Goal: Information Seeking & Learning: Find specific fact

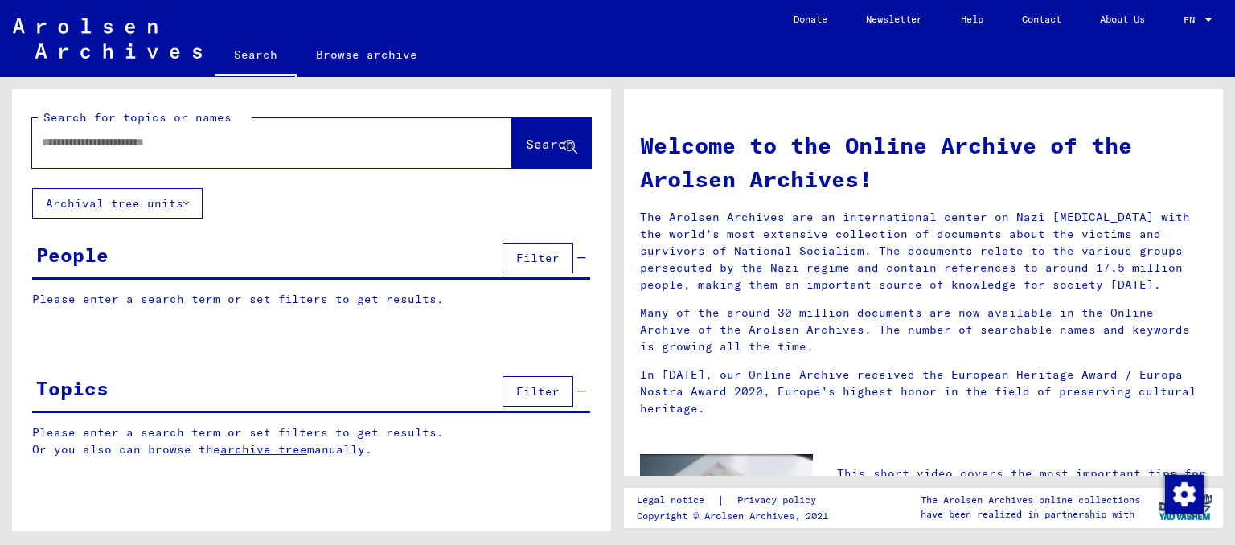
click at [114, 147] on input "text" at bounding box center [253, 142] width 422 height 17
type input "*"
click at [512, 136] on button "Search" at bounding box center [551, 143] width 79 height 50
click at [415, 195] on div "**********" at bounding box center [311, 285] width 599 height 393
click at [216, 153] on div "**********" at bounding box center [248, 143] width 432 height 36
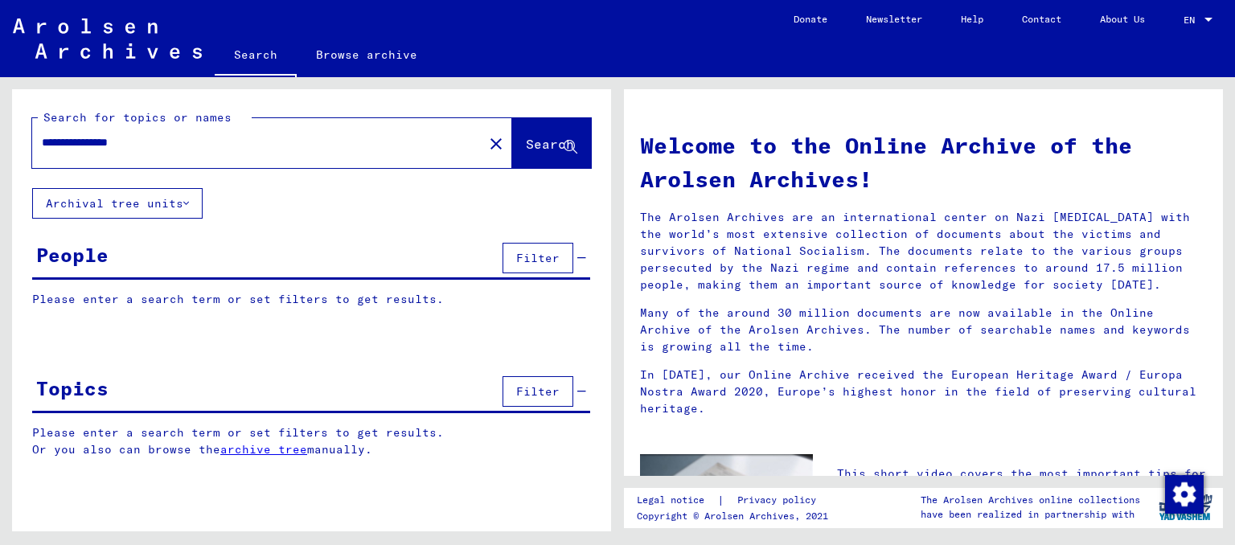
click at [211, 146] on input "**********" at bounding box center [253, 142] width 422 height 17
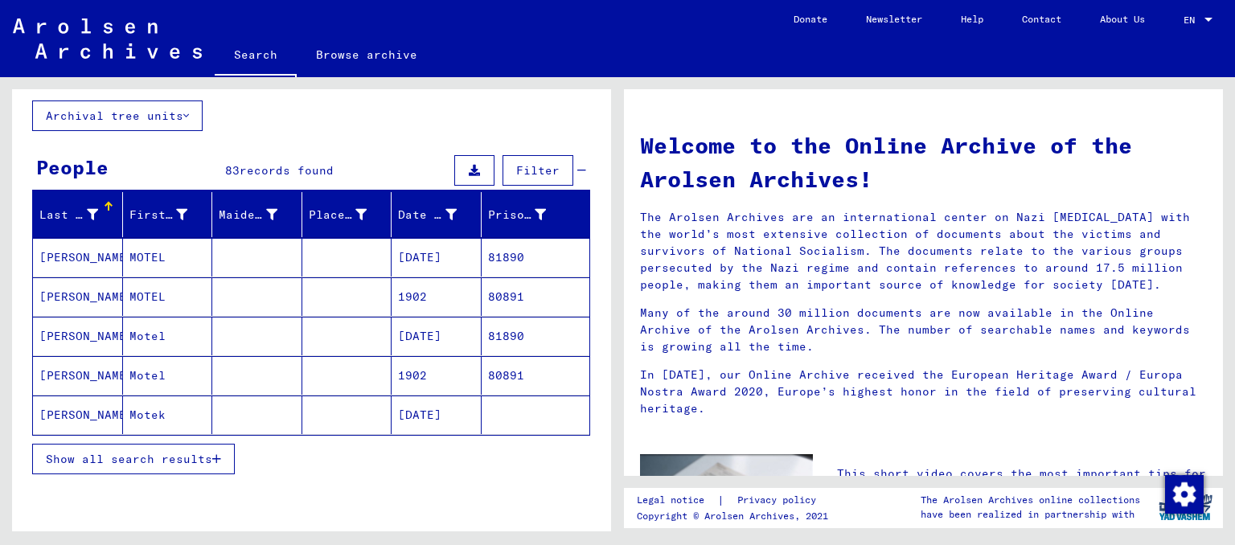
scroll to position [177, 0]
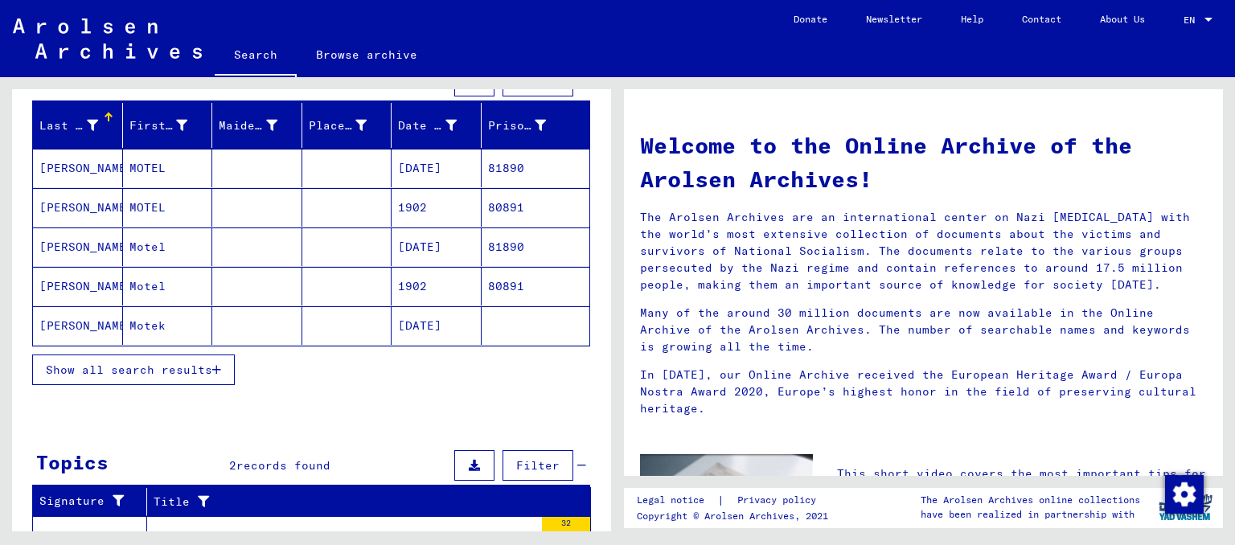
type input "********"
click at [188, 372] on span "Show all search results" at bounding box center [129, 370] width 166 height 14
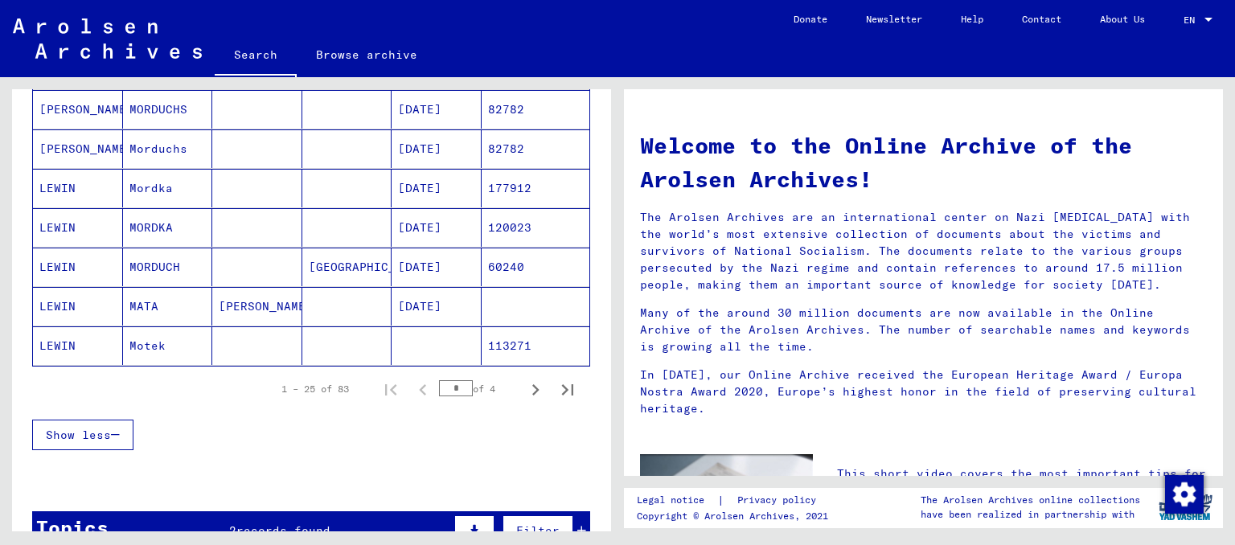
scroll to position [976, 0]
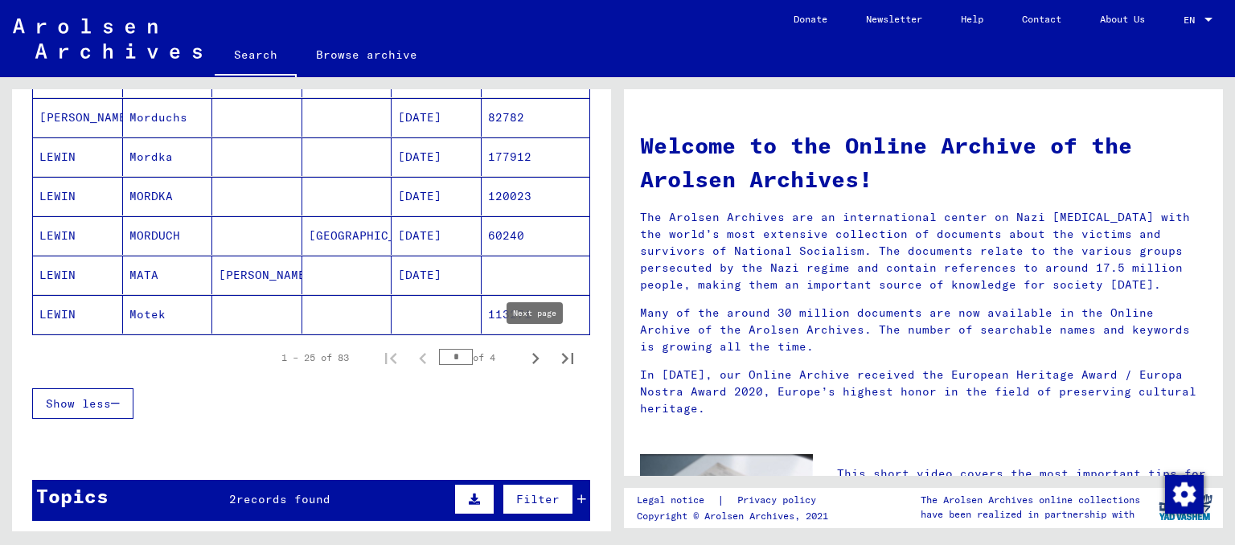
click at [529, 357] on icon "Next page" at bounding box center [535, 358] width 23 height 23
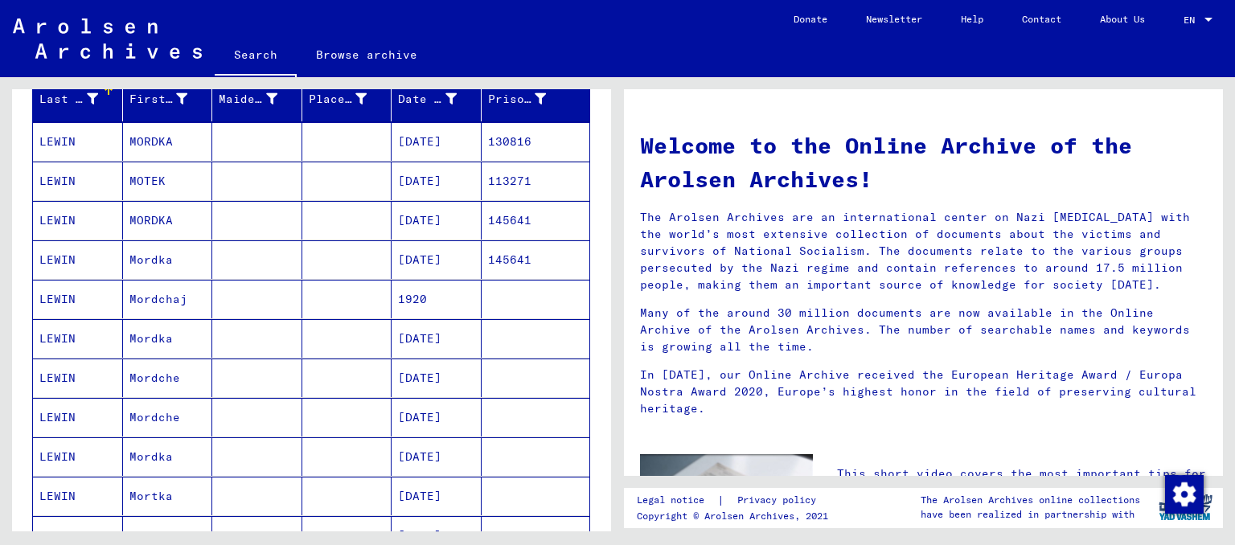
scroll to position [177, 0]
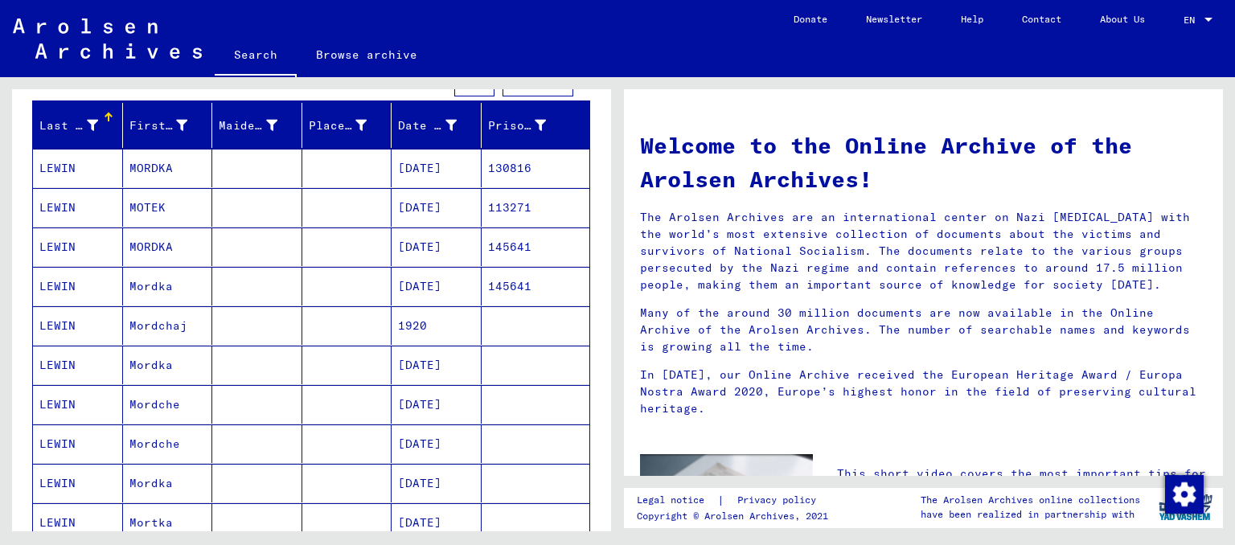
click at [162, 326] on mat-cell "Mordchaj" at bounding box center [168, 325] width 90 height 39
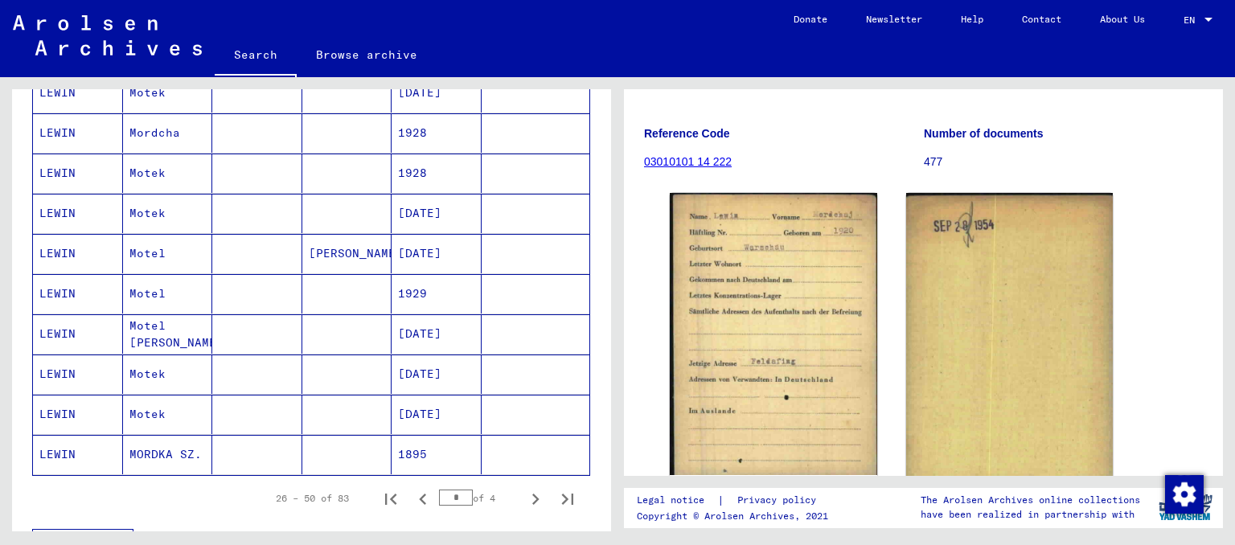
scroll to position [888, 0]
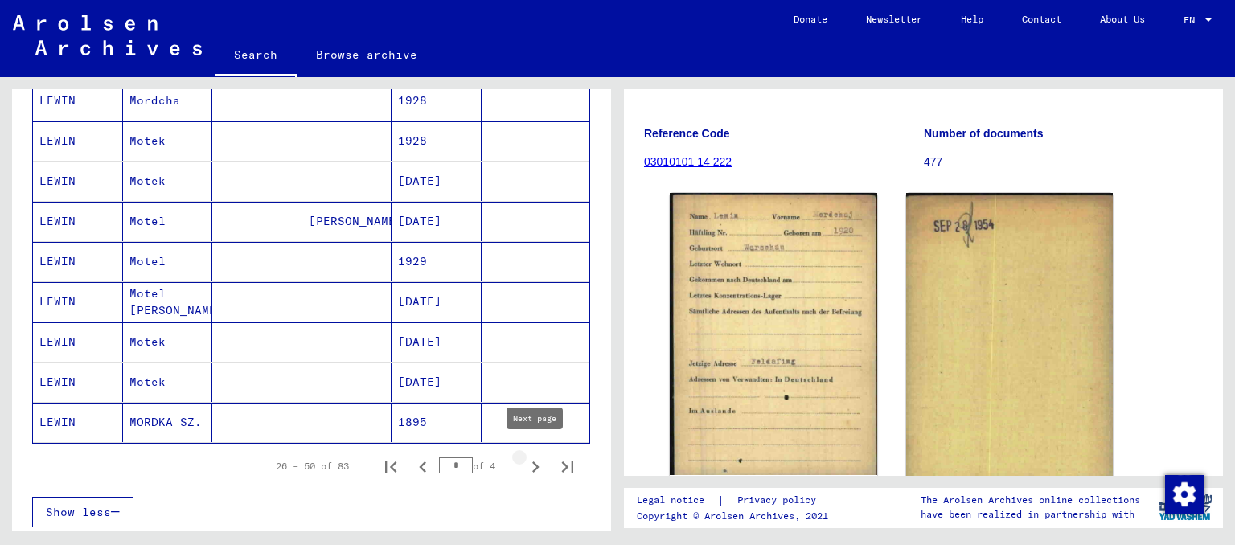
click at [536, 462] on icon "Next page" at bounding box center [535, 467] width 7 height 11
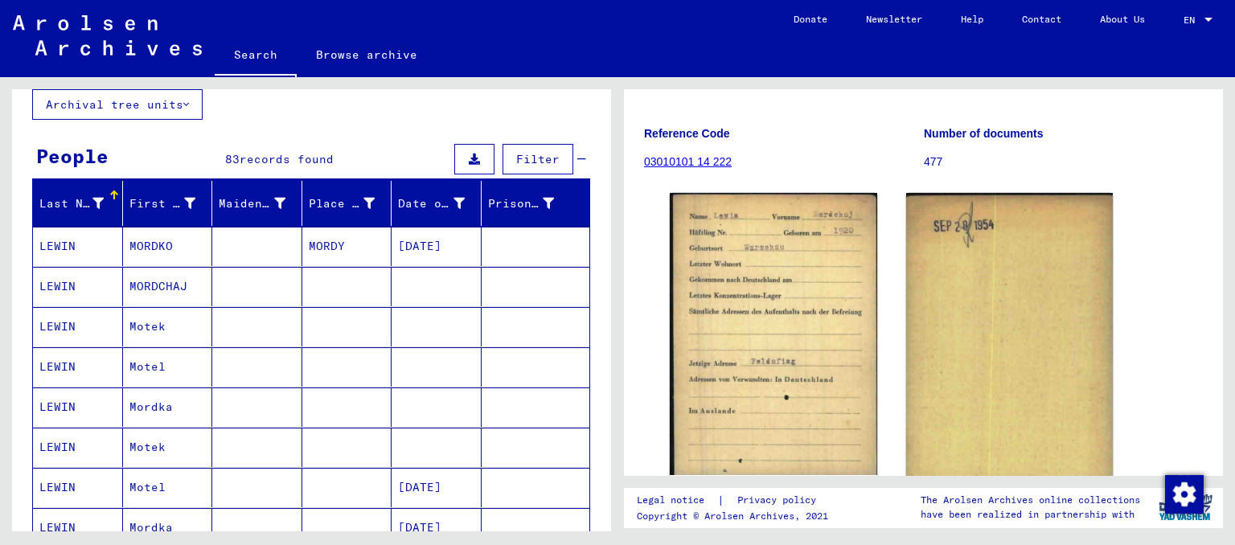
scroll to position [177, 0]
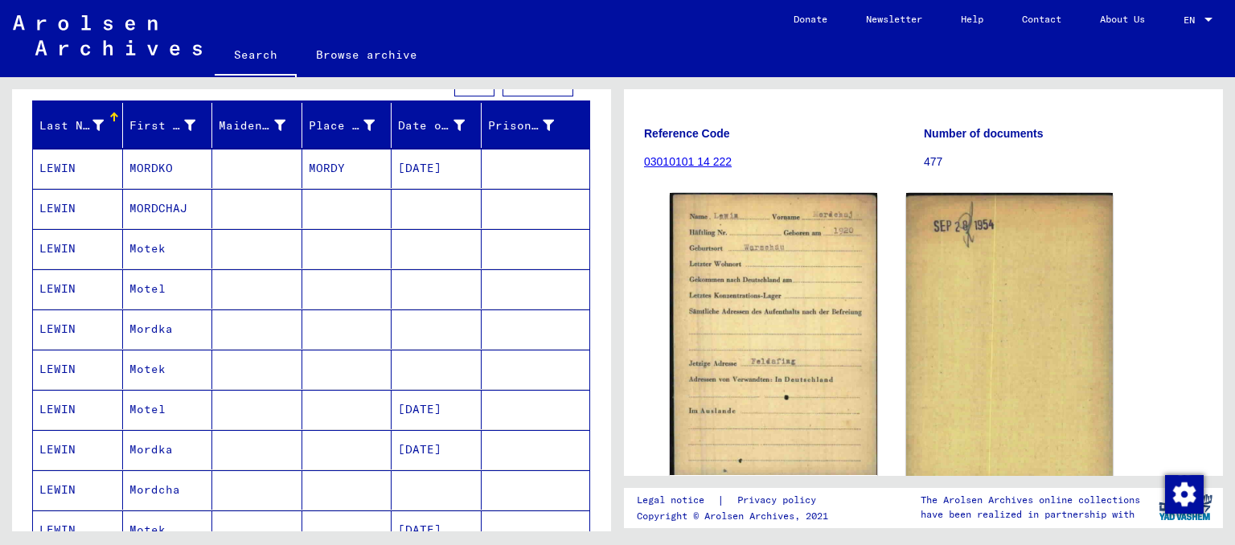
click at [160, 335] on mat-cell "Mordka" at bounding box center [168, 329] width 90 height 39
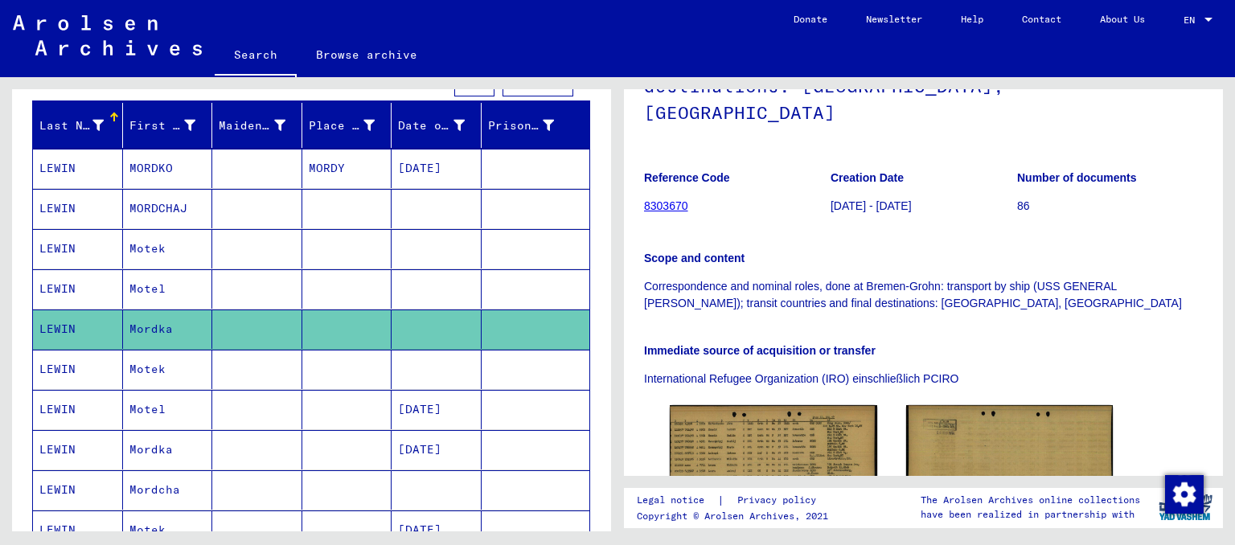
scroll to position [355, 0]
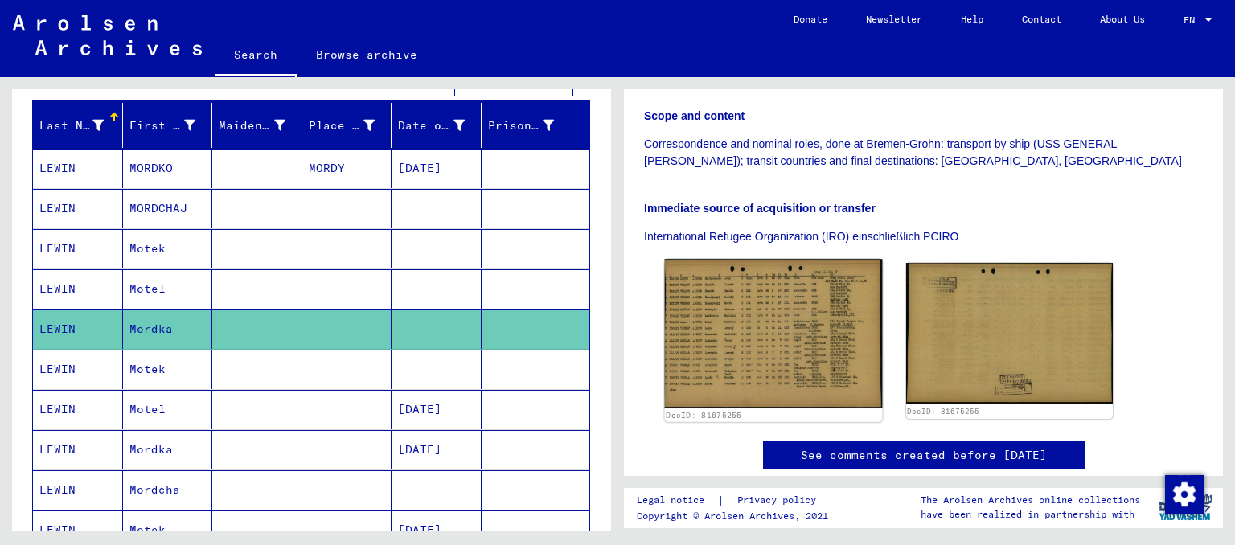
click at [761, 282] on img at bounding box center [773, 333] width 217 height 149
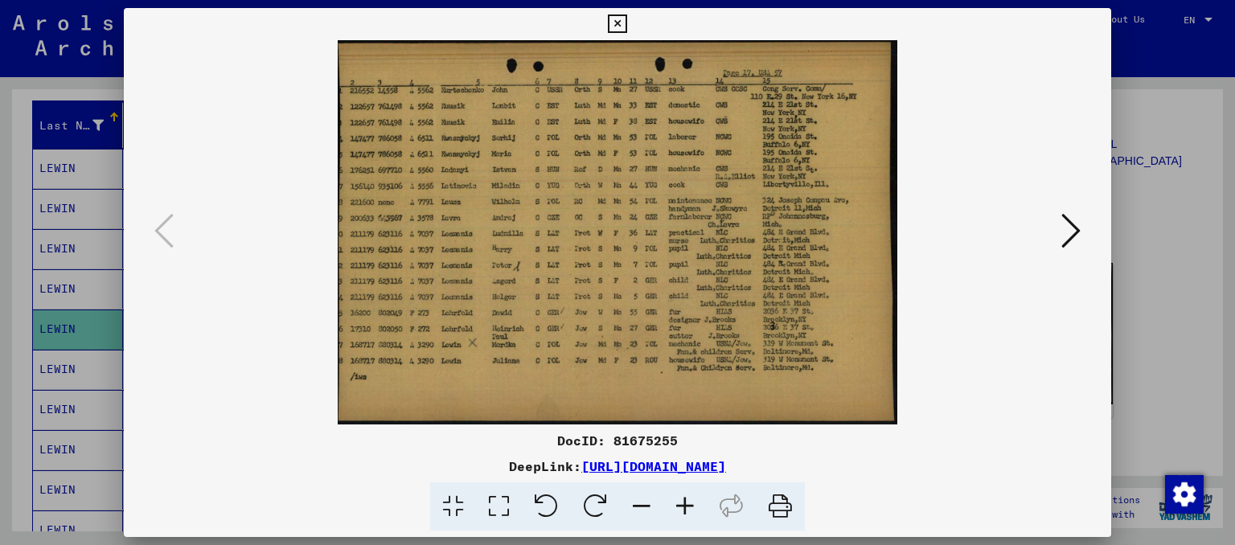
click at [627, 26] on icon at bounding box center [617, 23] width 18 height 19
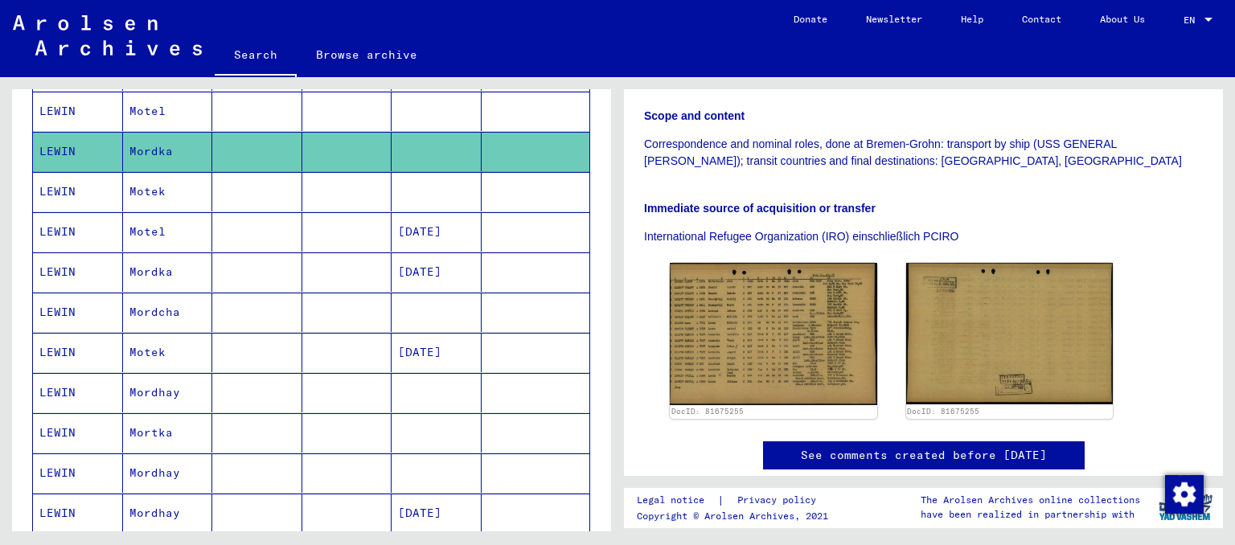
click at [382, 317] on mat-cell at bounding box center [347, 312] width 90 height 39
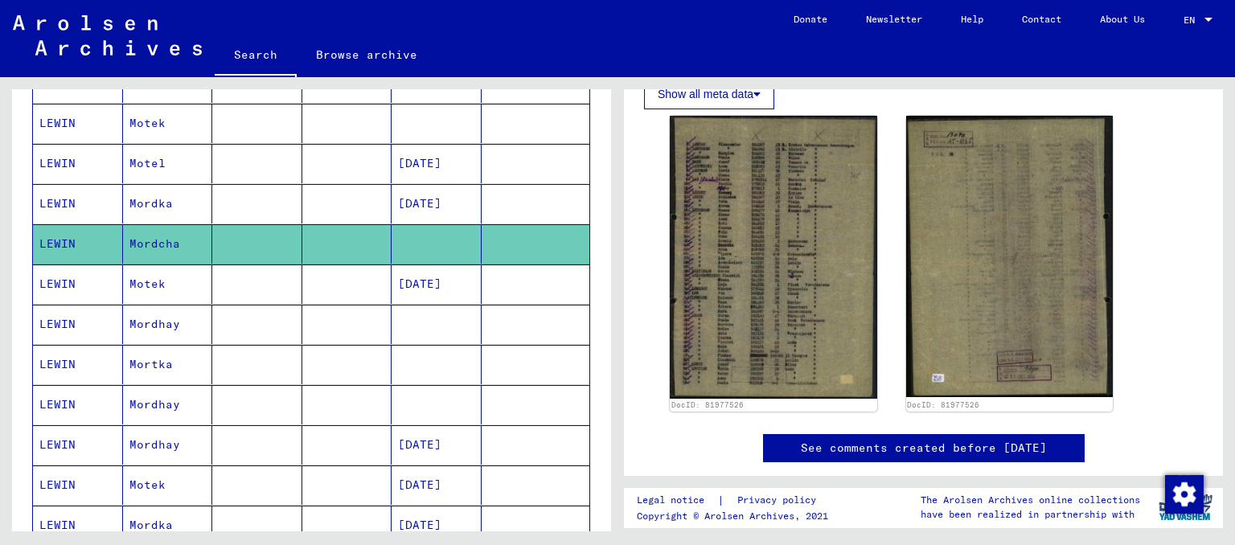
scroll to position [444, 0]
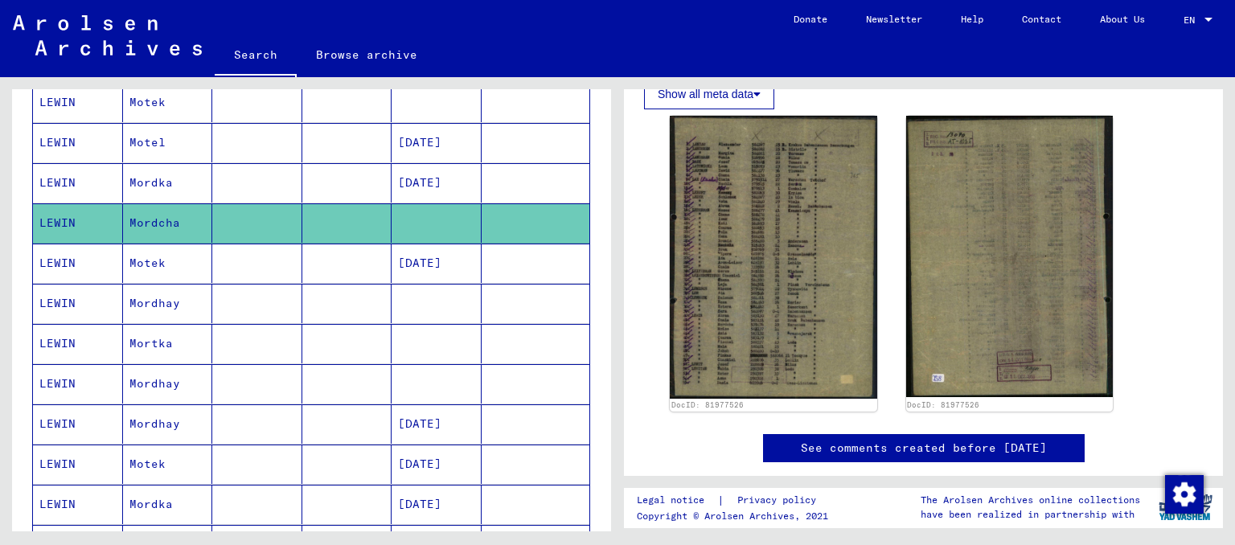
click at [165, 304] on mat-cell "Mordhay" at bounding box center [168, 303] width 90 height 39
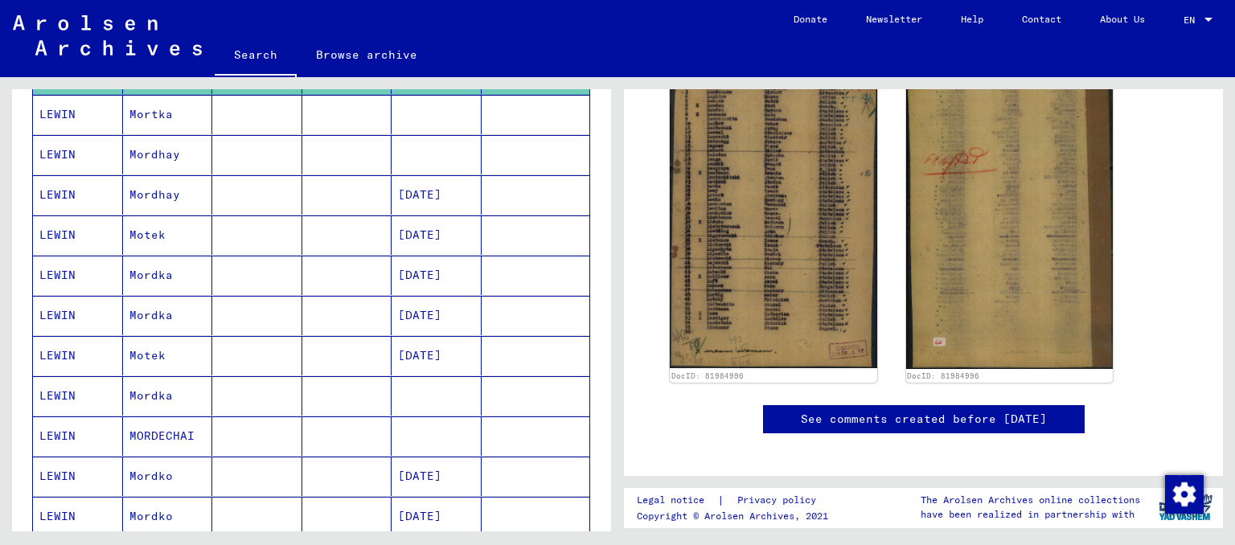
scroll to position [710, 0]
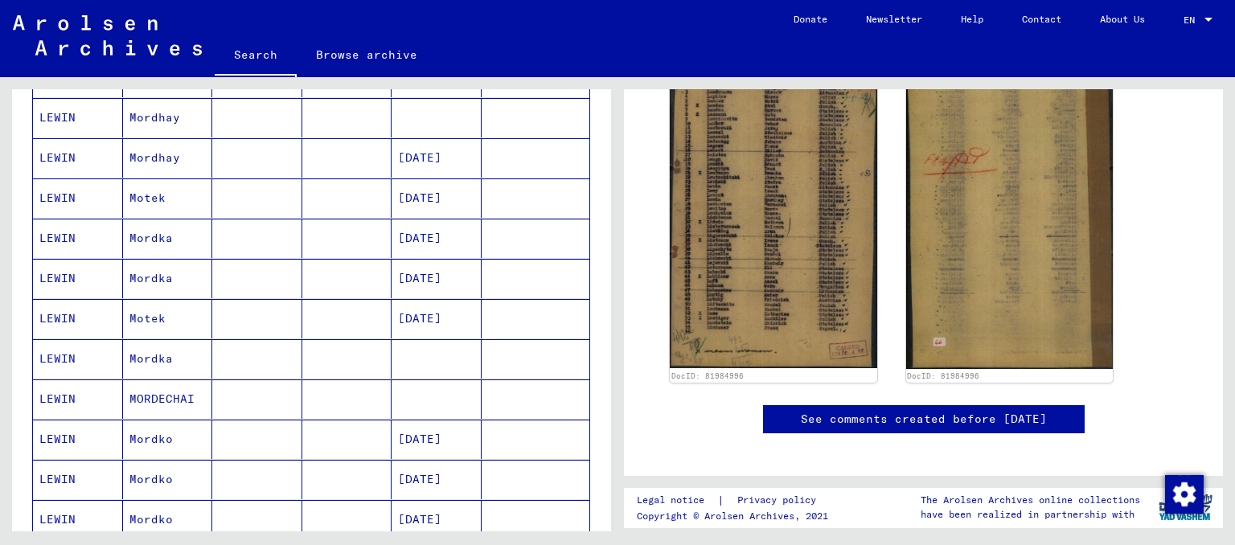
click at [186, 354] on mat-cell "Mordka" at bounding box center [168, 358] width 90 height 39
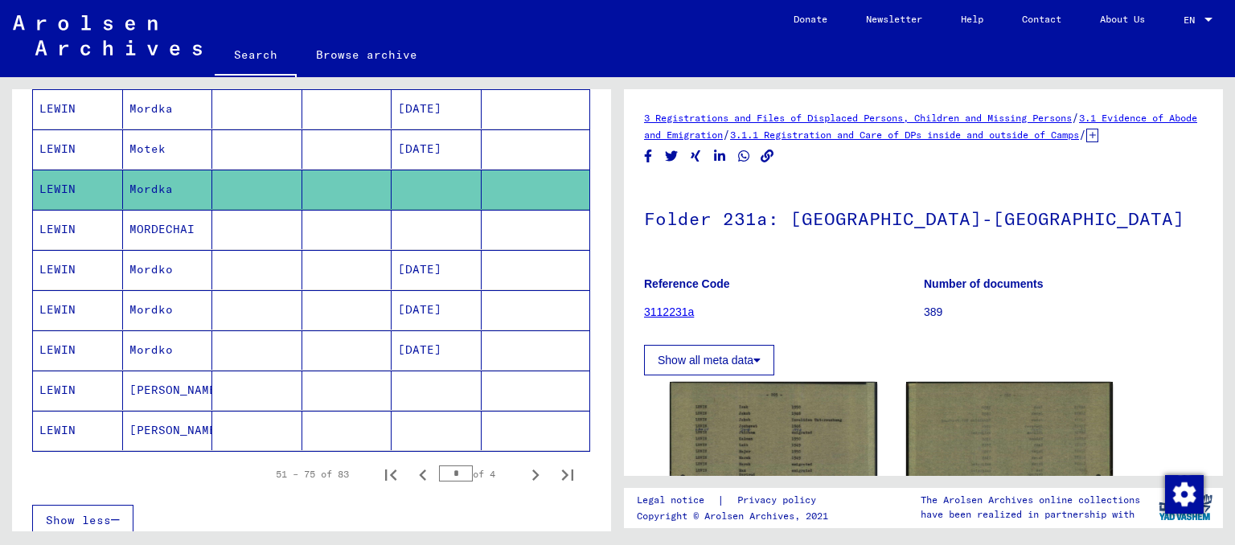
scroll to position [976, 0]
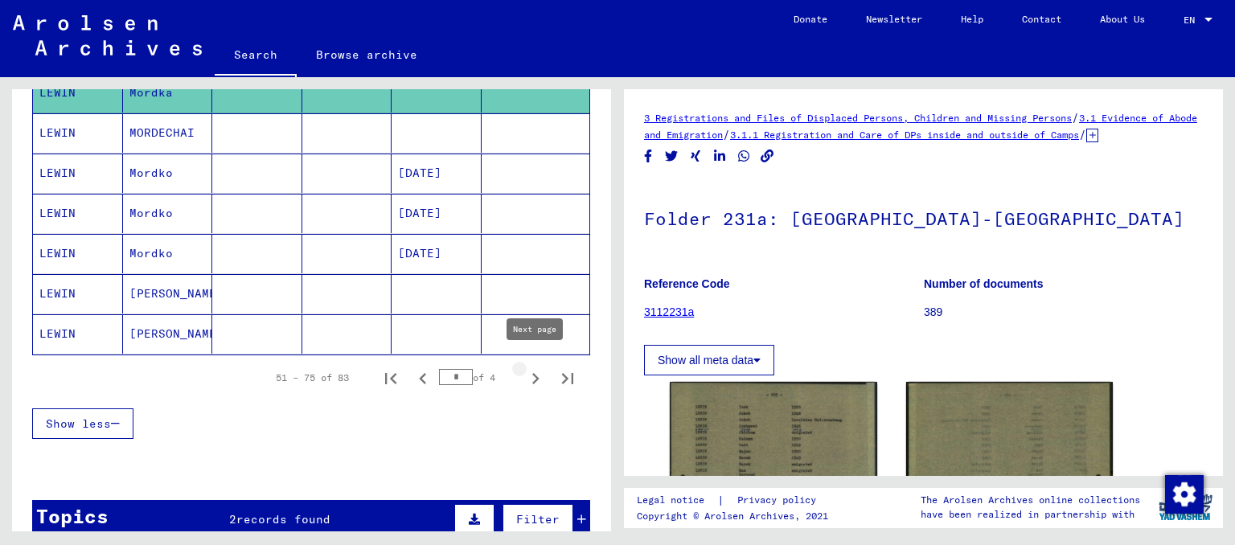
click at [534, 368] on icon "Next page" at bounding box center [535, 379] width 23 height 23
type input "*"
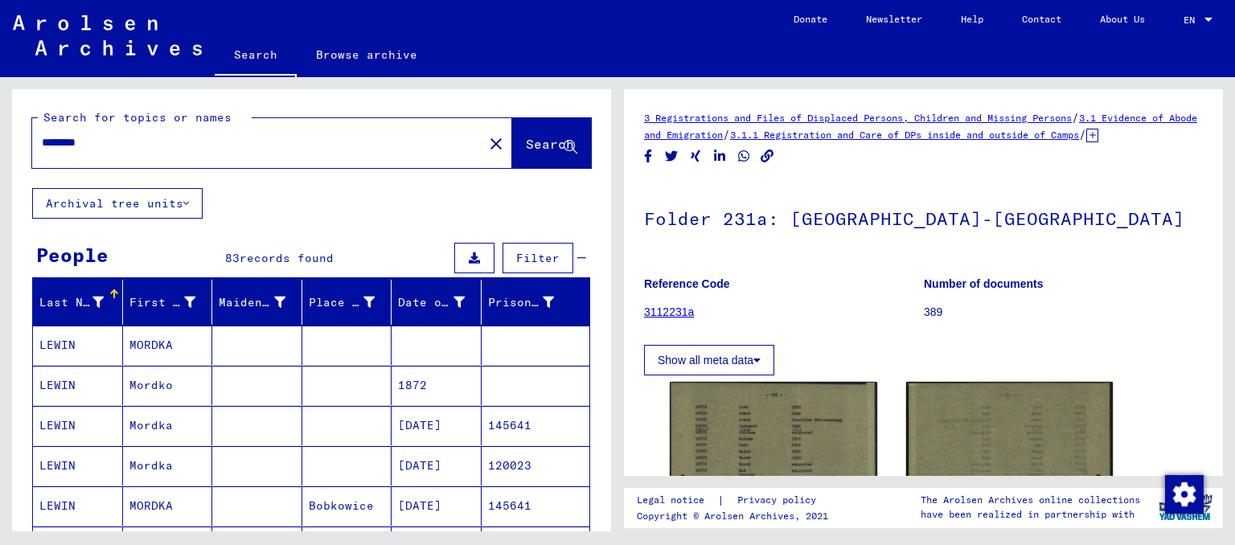
scroll to position [88, 0]
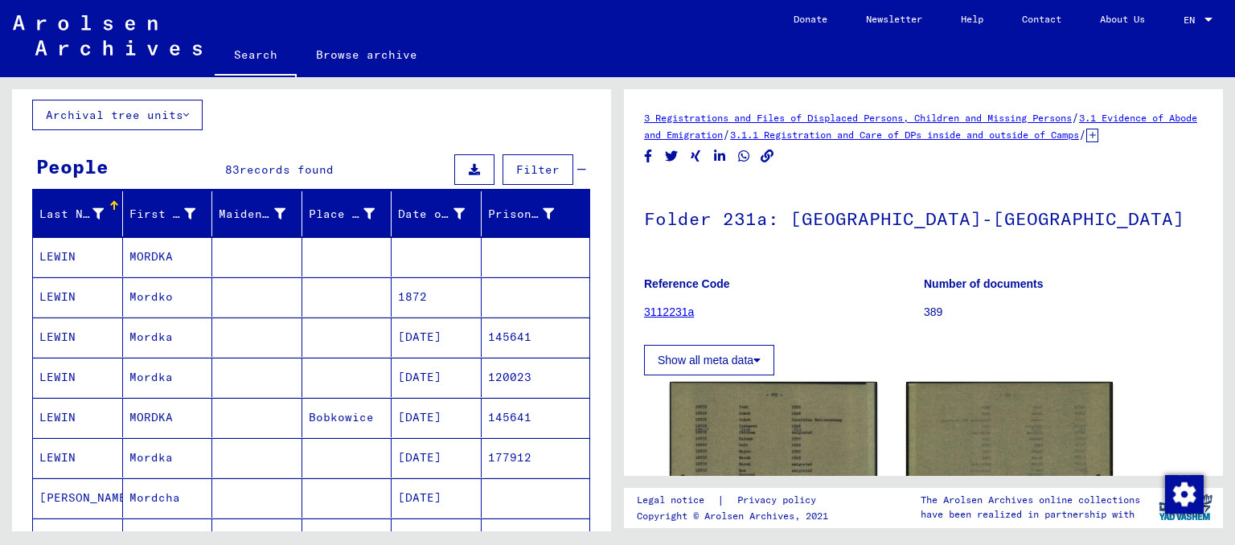
click at [85, 377] on mat-cell "LEWIN" at bounding box center [78, 377] width 90 height 39
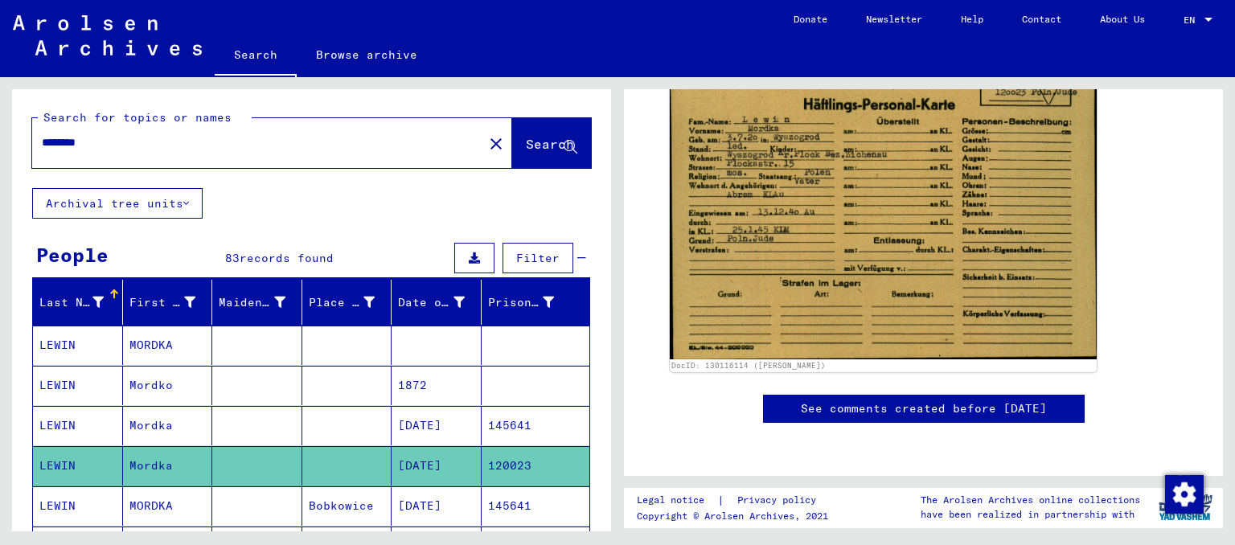
drag, startPoint x: 84, startPoint y: 142, endPoint x: 0, endPoint y: 158, distance: 85.2
click at [42, 151] on input "********" at bounding box center [258, 142] width 432 height 17
click at [536, 135] on button "Search" at bounding box center [551, 143] width 79 height 50
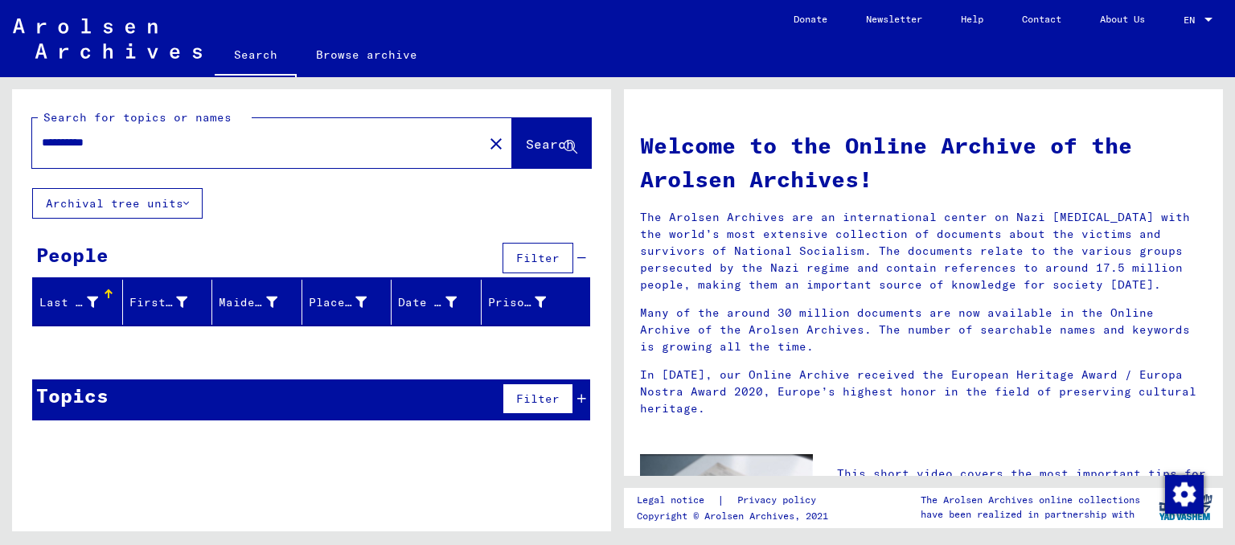
click at [171, 142] on input "**********" at bounding box center [253, 142] width 422 height 17
click at [539, 141] on span "Search" at bounding box center [550, 144] width 48 height 16
drag, startPoint x: 88, startPoint y: 145, endPoint x: 34, endPoint y: 140, distance: 54.9
click at [42, 140] on input "**********" at bounding box center [253, 142] width 422 height 17
type input "**********"
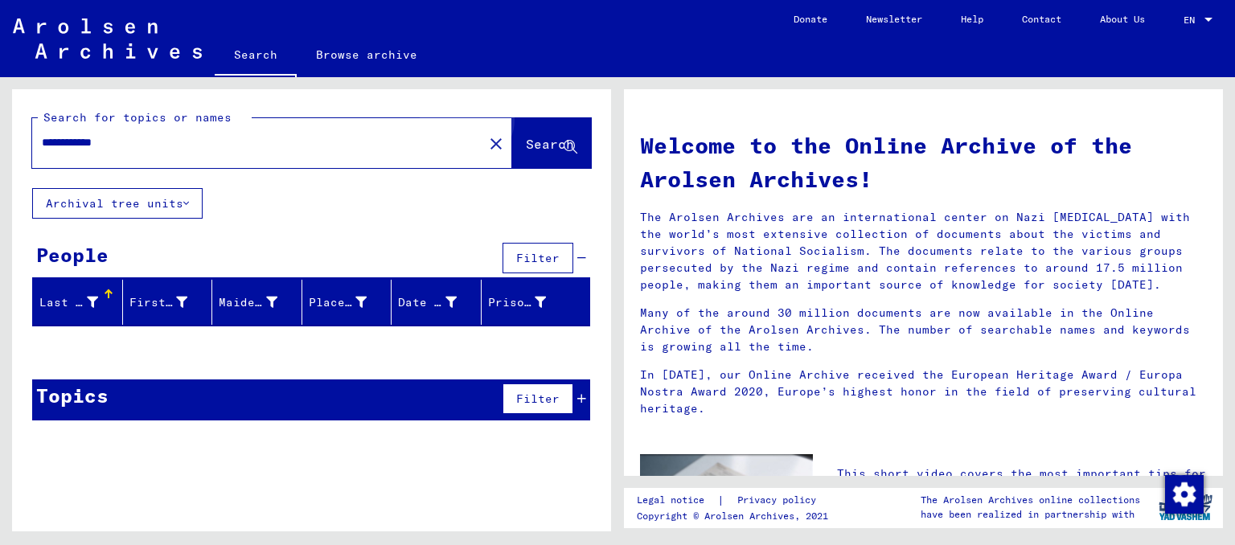
click at [532, 139] on span "Search" at bounding box center [550, 144] width 48 height 16
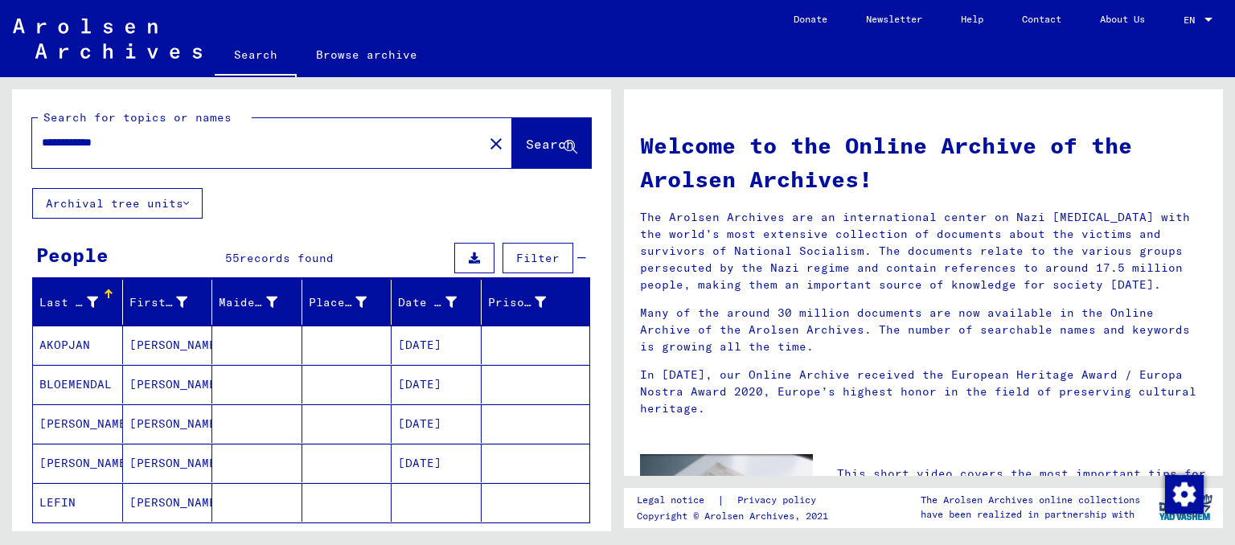
scroll to position [88, 0]
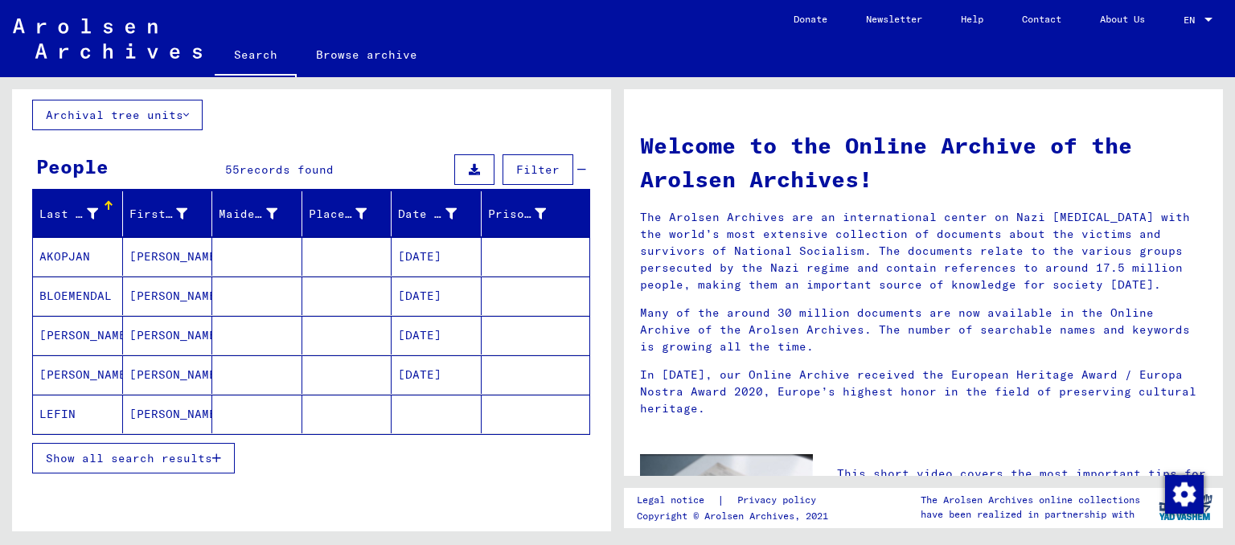
click at [92, 458] on span "Show all search results" at bounding box center [129, 458] width 166 height 14
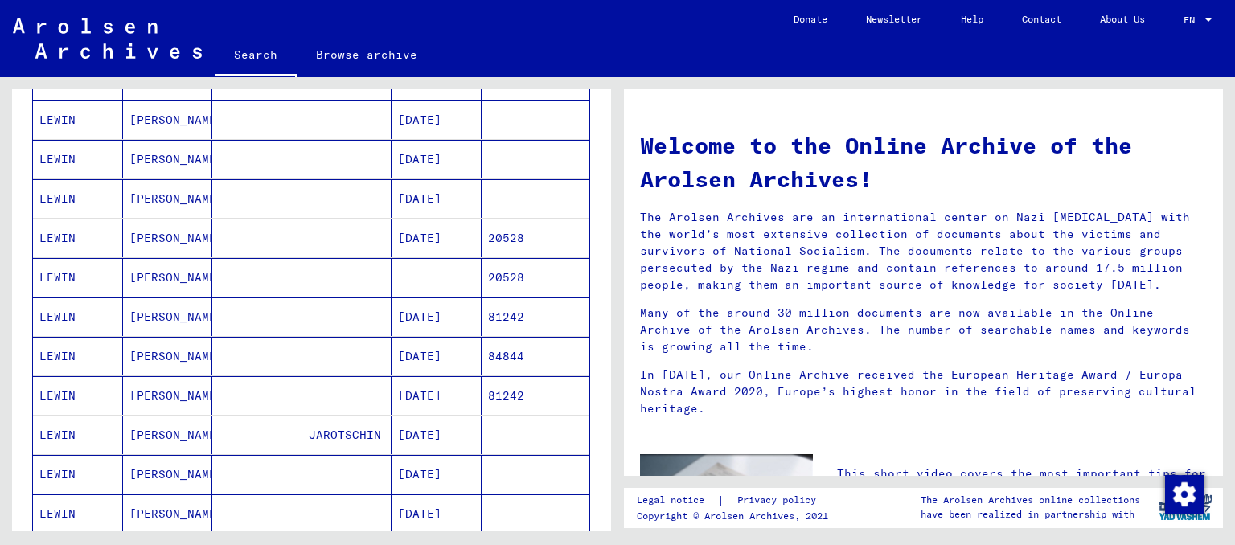
scroll to position [799, 0]
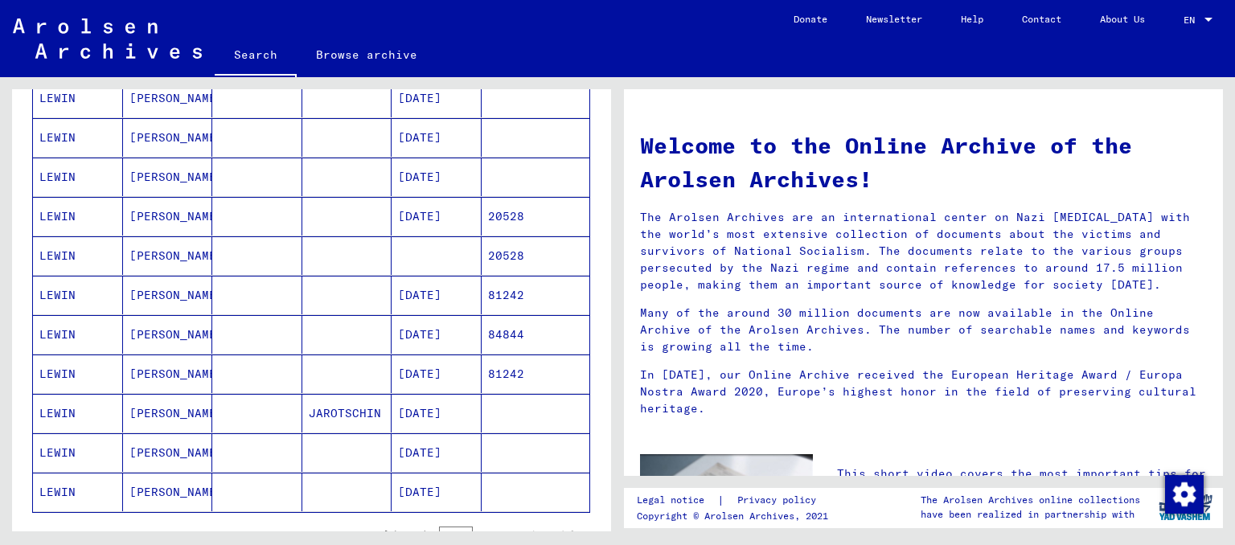
click at [40, 294] on mat-cell "LEWIN" at bounding box center [78, 295] width 90 height 39
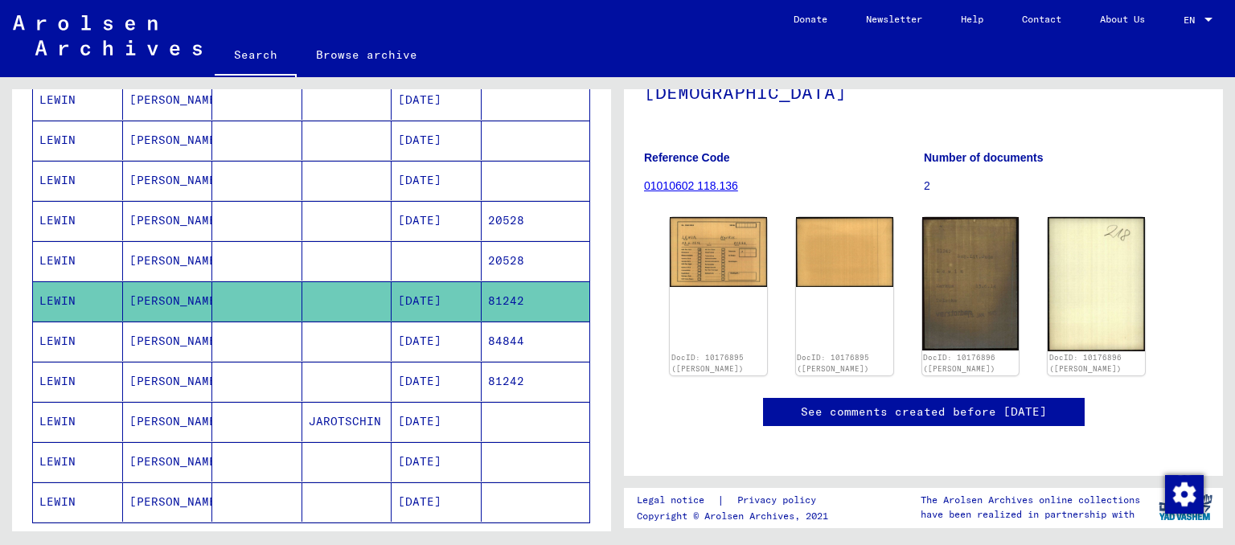
scroll to position [177, 0]
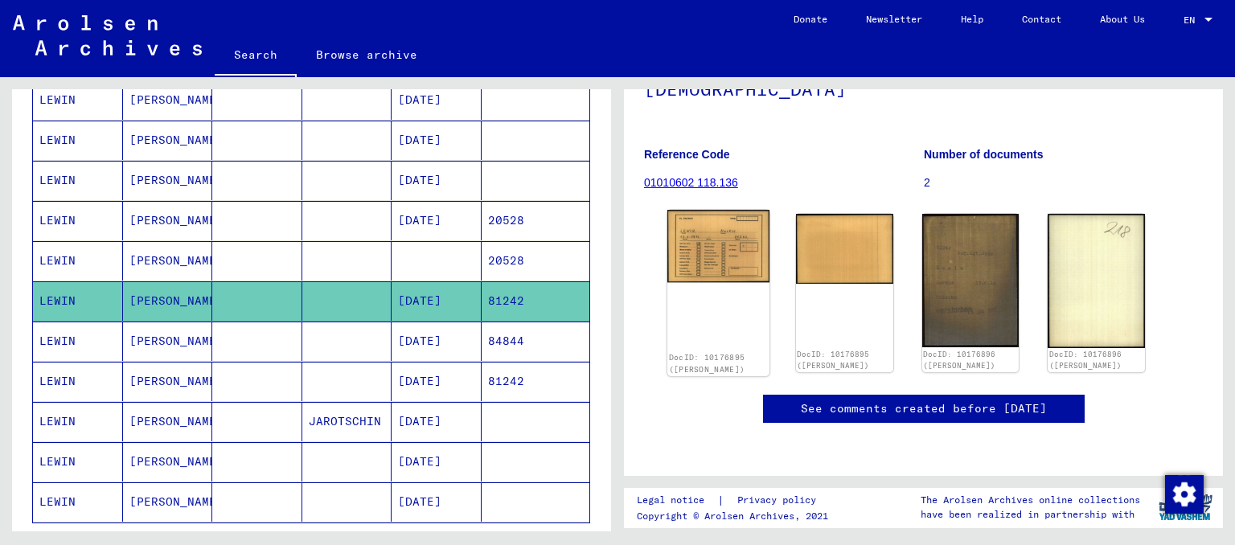
click at [716, 224] on img at bounding box center [719, 246] width 102 height 73
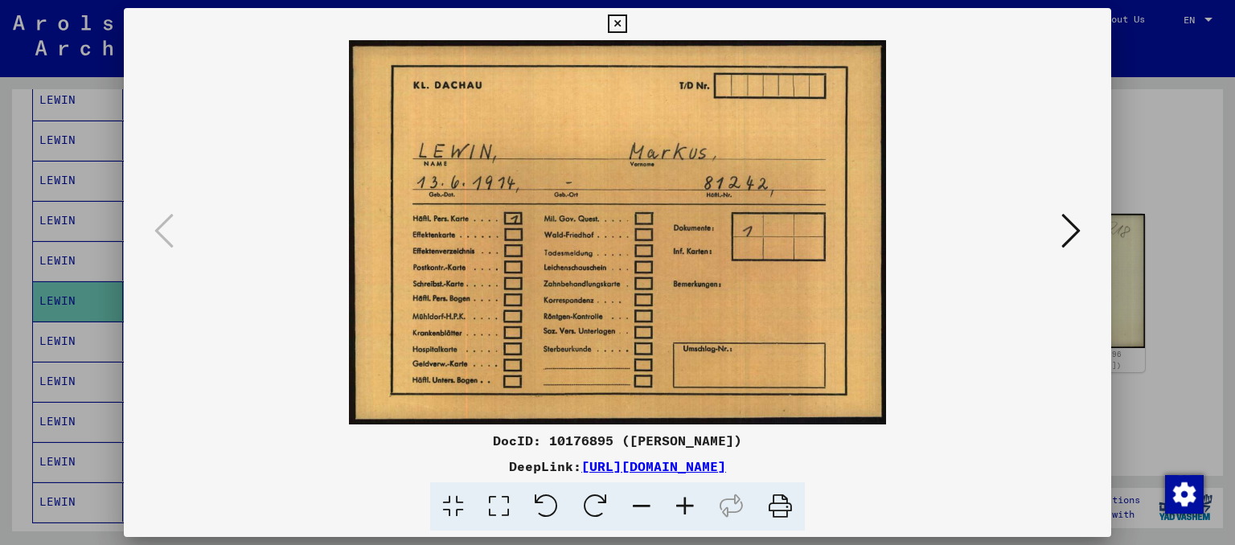
click at [1074, 238] on icon at bounding box center [1071, 231] width 19 height 39
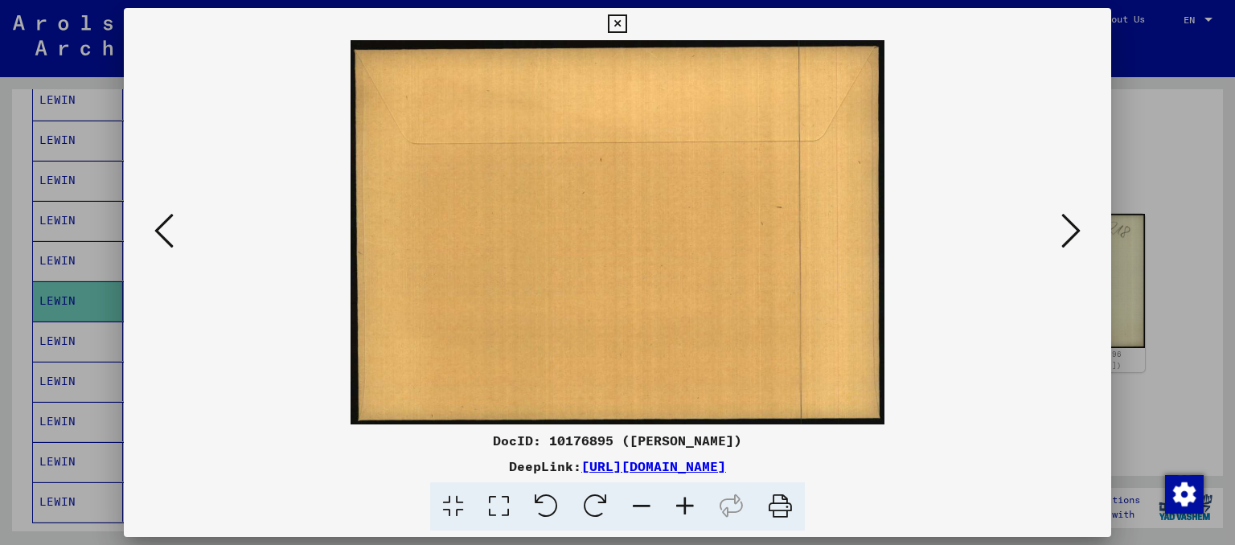
click at [1074, 238] on icon at bounding box center [1071, 231] width 19 height 39
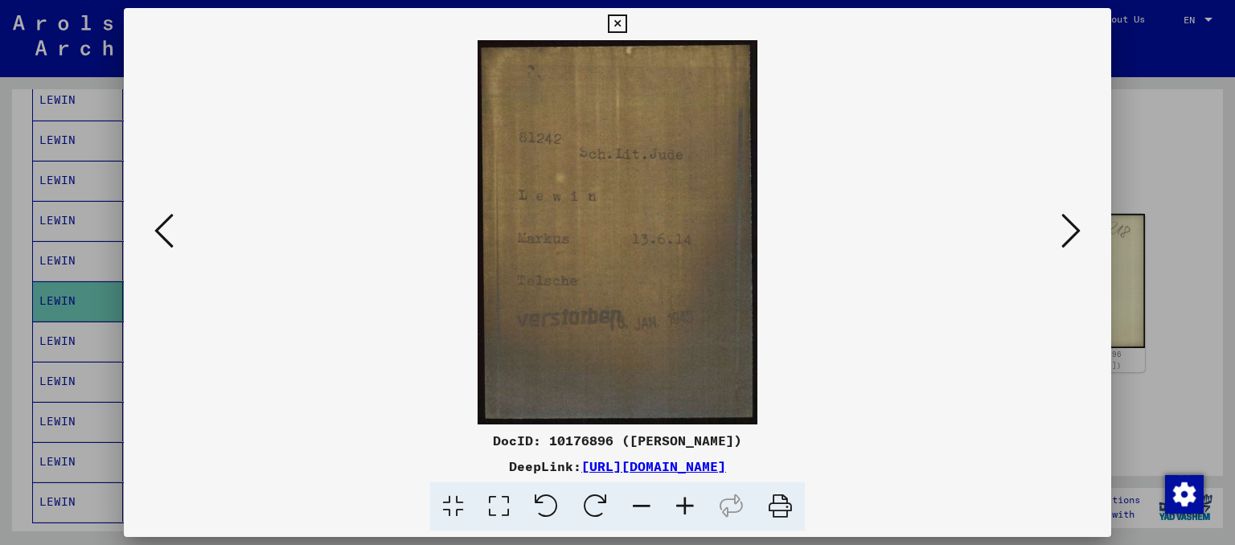
click at [627, 25] on icon at bounding box center [617, 23] width 18 height 19
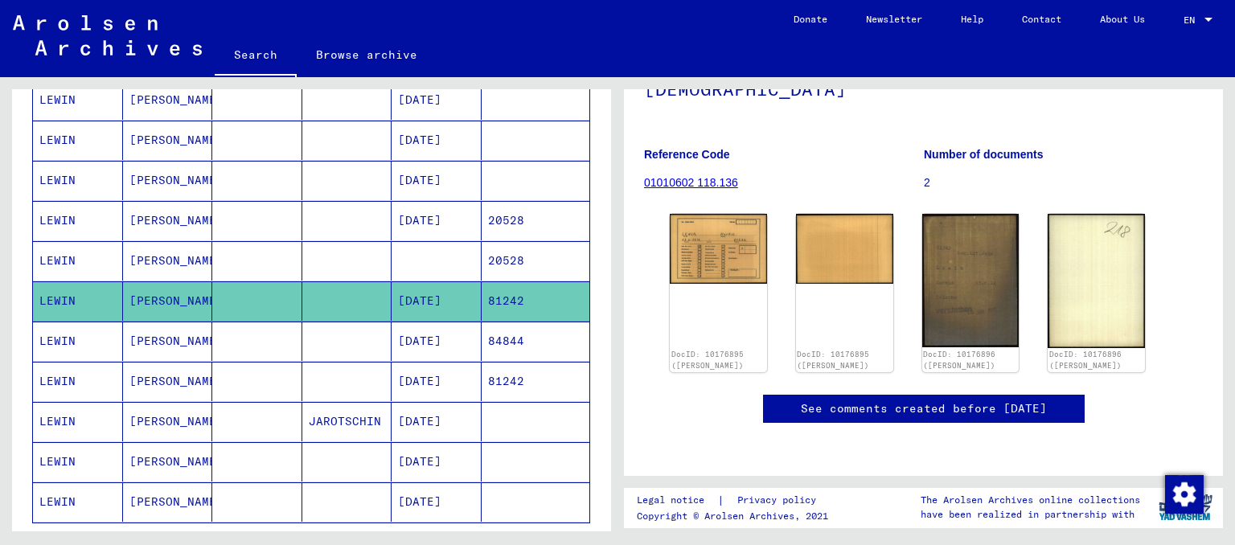
click at [72, 464] on icon at bounding box center [67, 481] width 40 height 64
click at [58, 446] on mat-cell "LEWIN" at bounding box center [78, 461] width 90 height 39
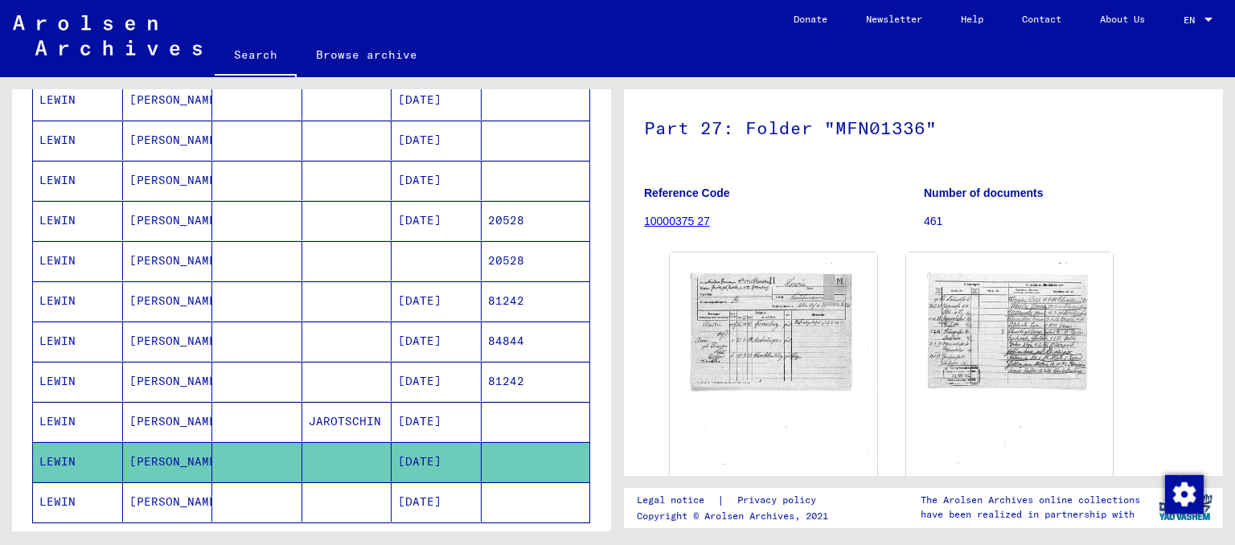
scroll to position [88, 0]
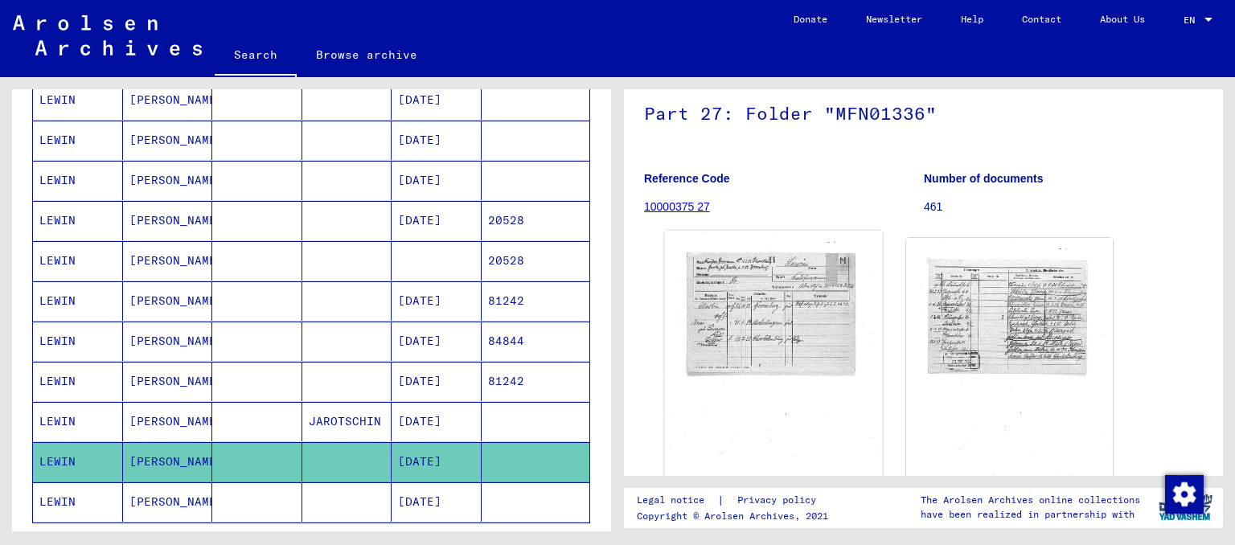
click at [760, 304] on img at bounding box center [773, 381] width 217 height 300
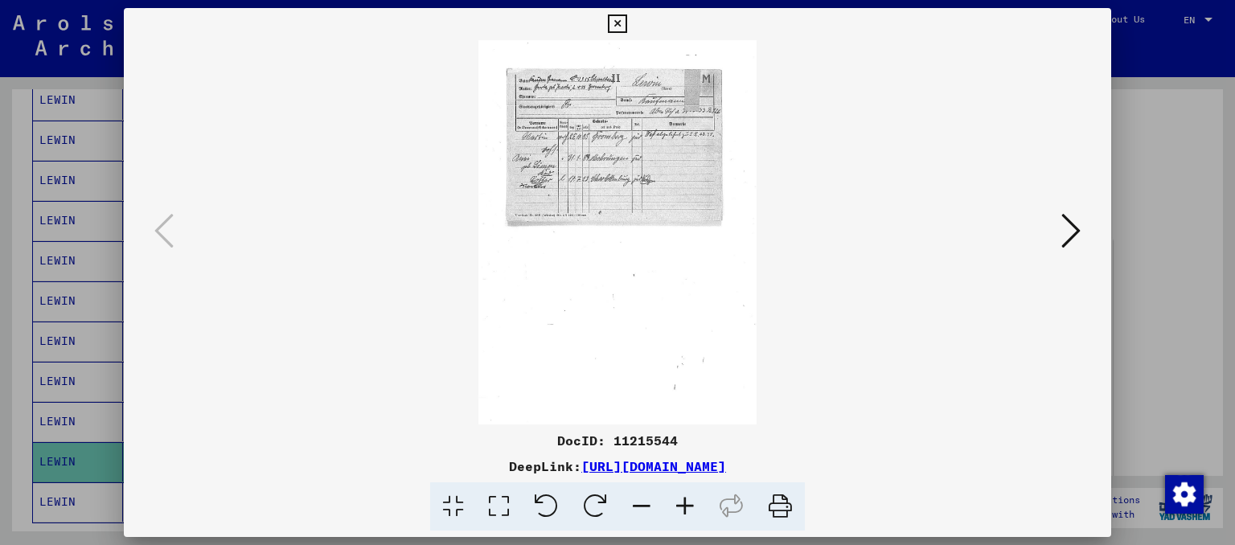
click at [683, 509] on icon at bounding box center [685, 507] width 43 height 49
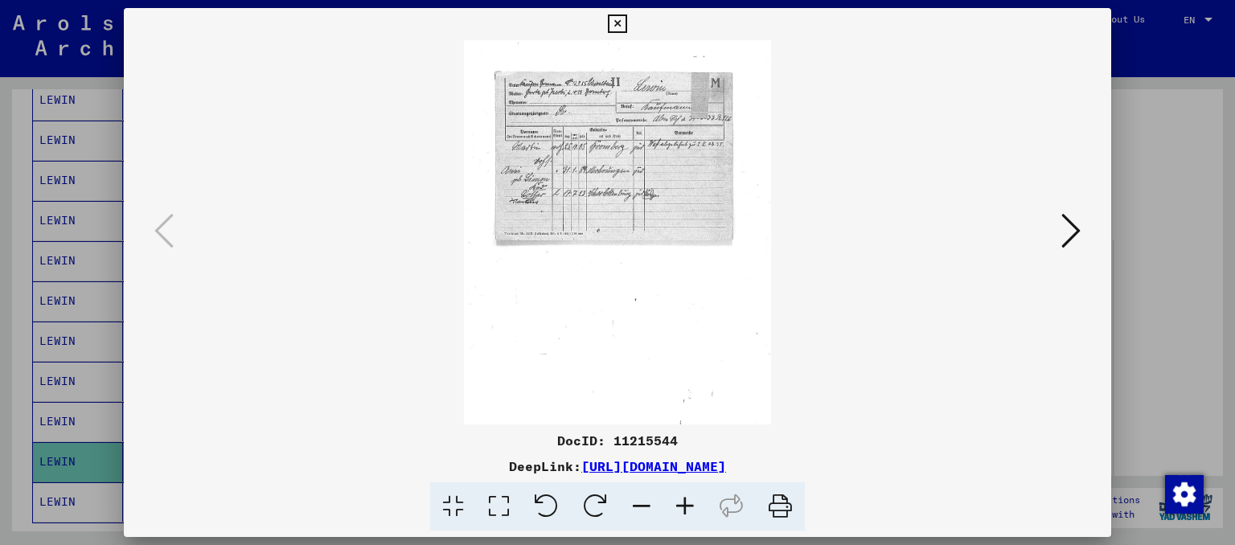
click at [683, 509] on icon at bounding box center [685, 507] width 43 height 49
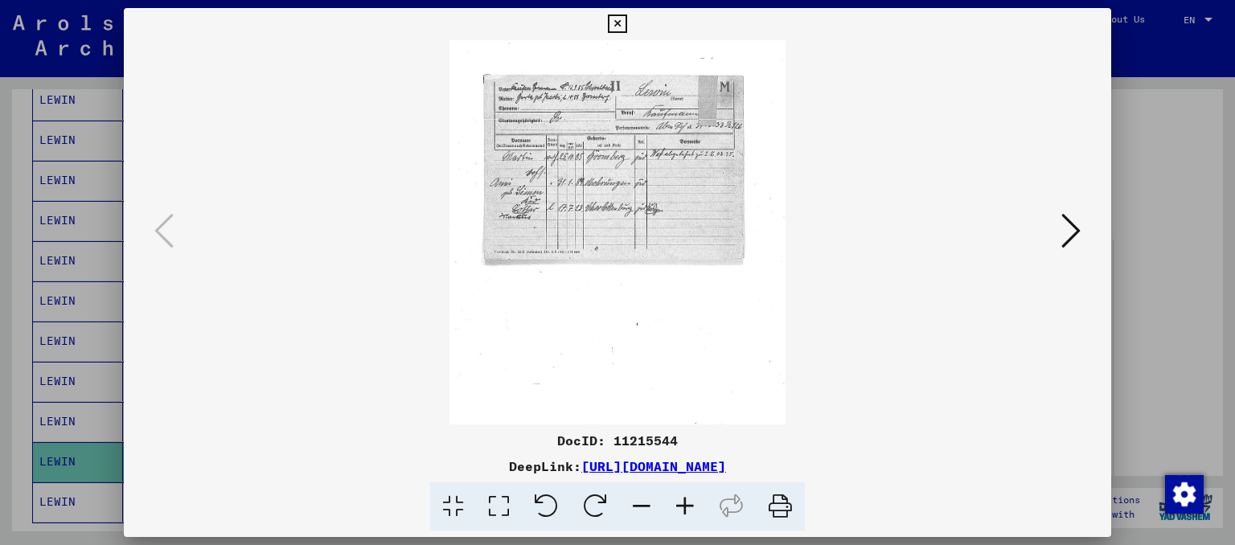
click at [683, 509] on icon at bounding box center [685, 507] width 43 height 49
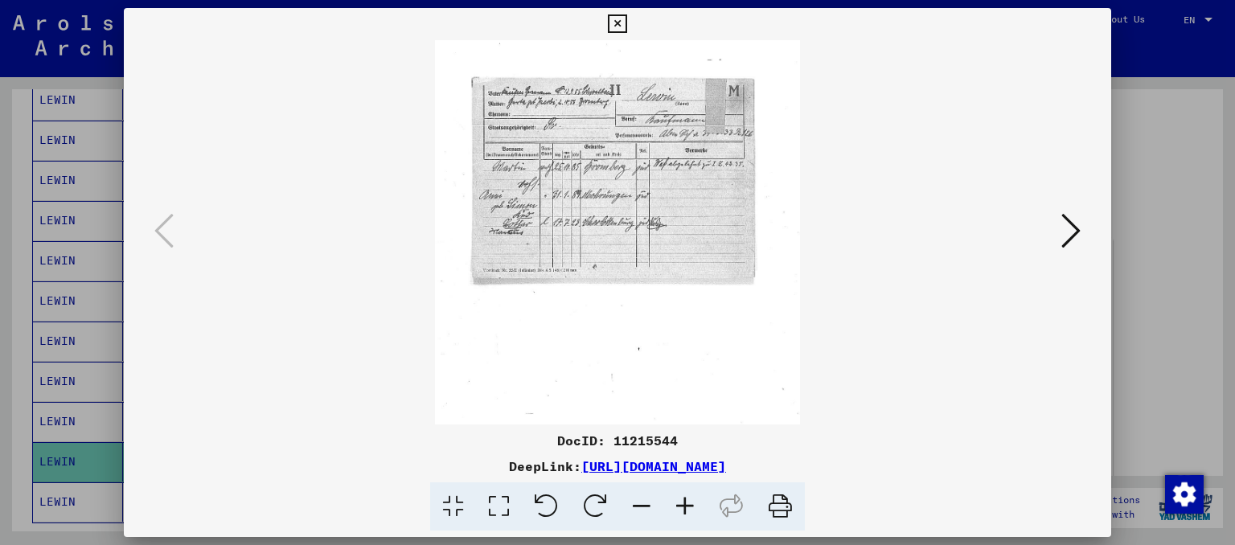
click at [683, 509] on icon at bounding box center [685, 507] width 43 height 49
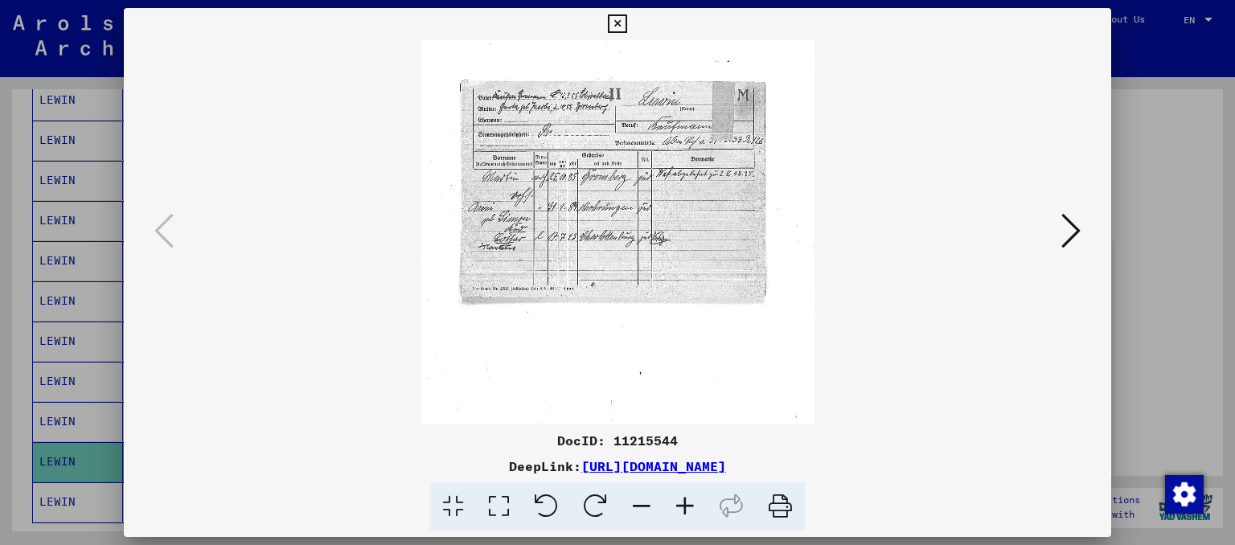
click at [683, 509] on icon at bounding box center [685, 507] width 43 height 49
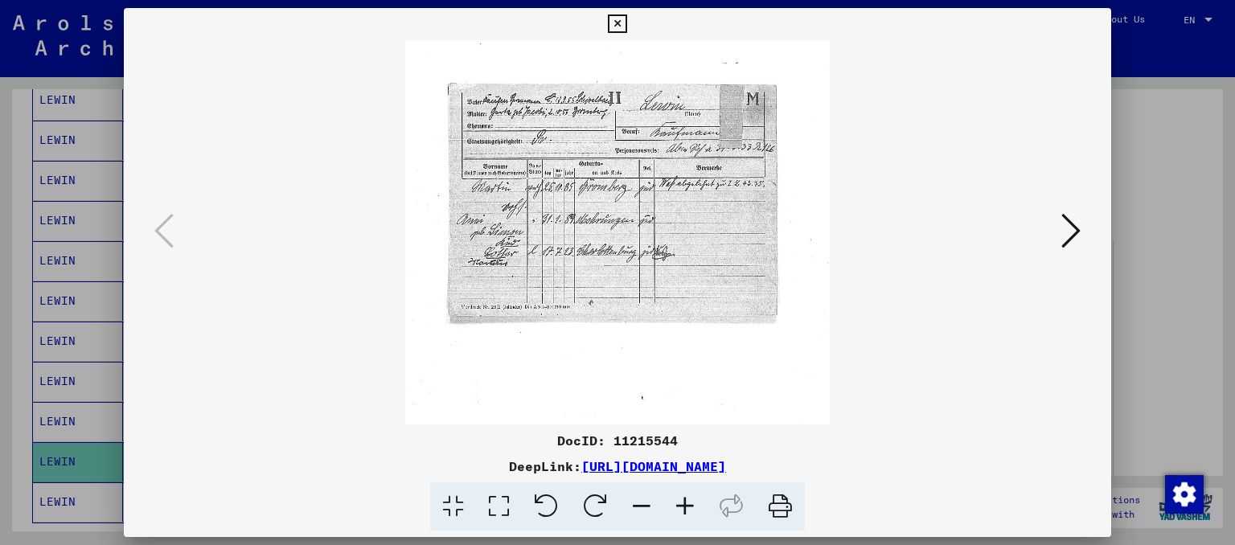
click at [683, 509] on icon at bounding box center [685, 507] width 43 height 49
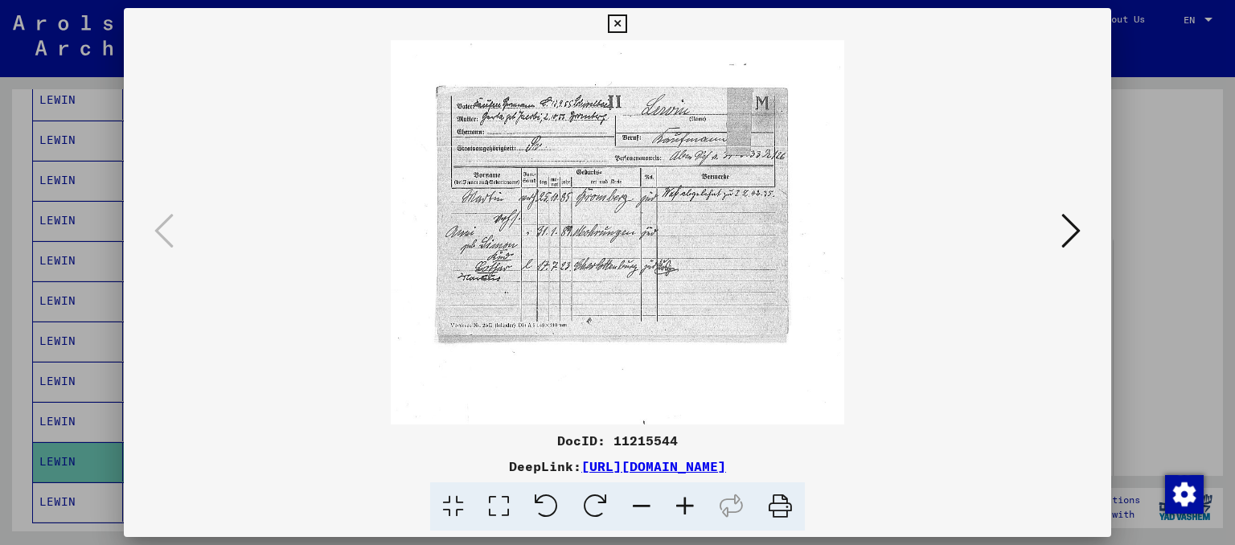
click at [683, 509] on icon at bounding box center [685, 507] width 43 height 49
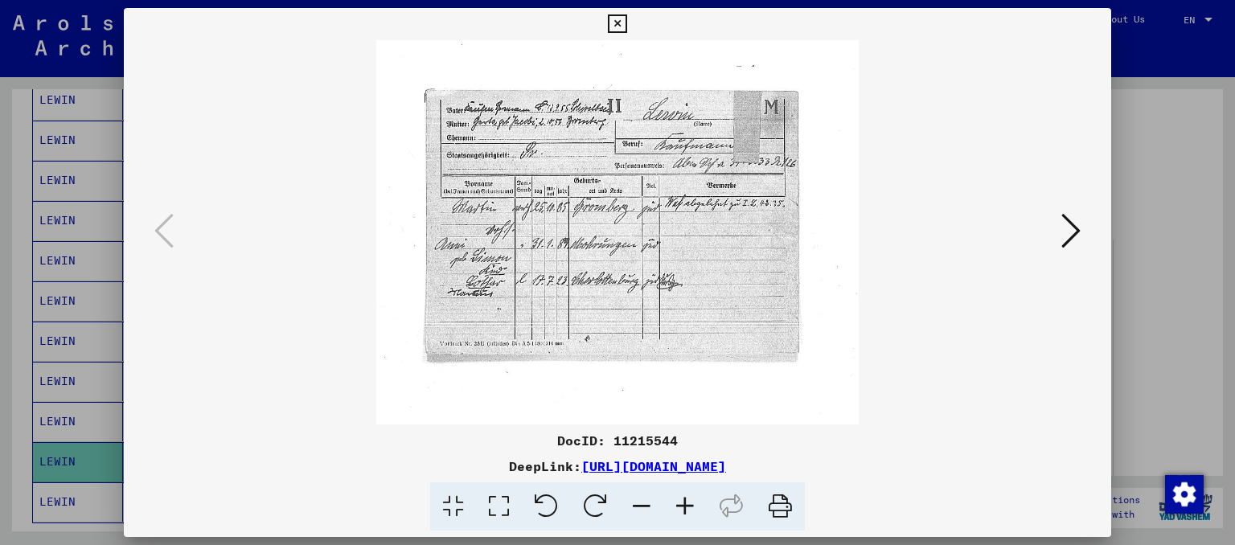
click at [683, 509] on icon at bounding box center [685, 507] width 43 height 49
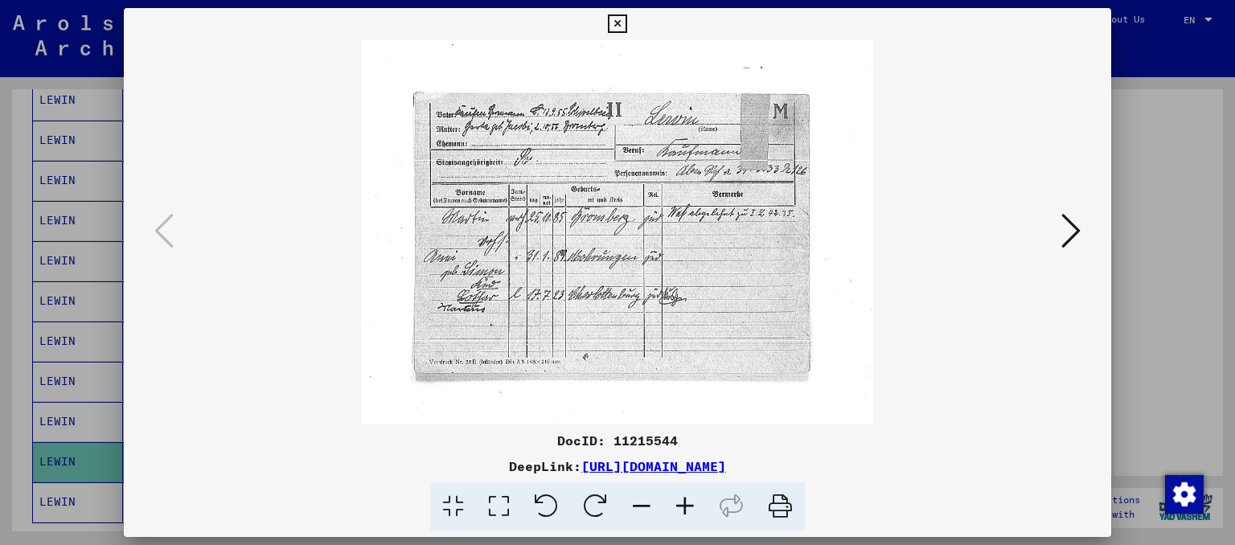
click at [627, 25] on icon at bounding box center [617, 23] width 18 height 19
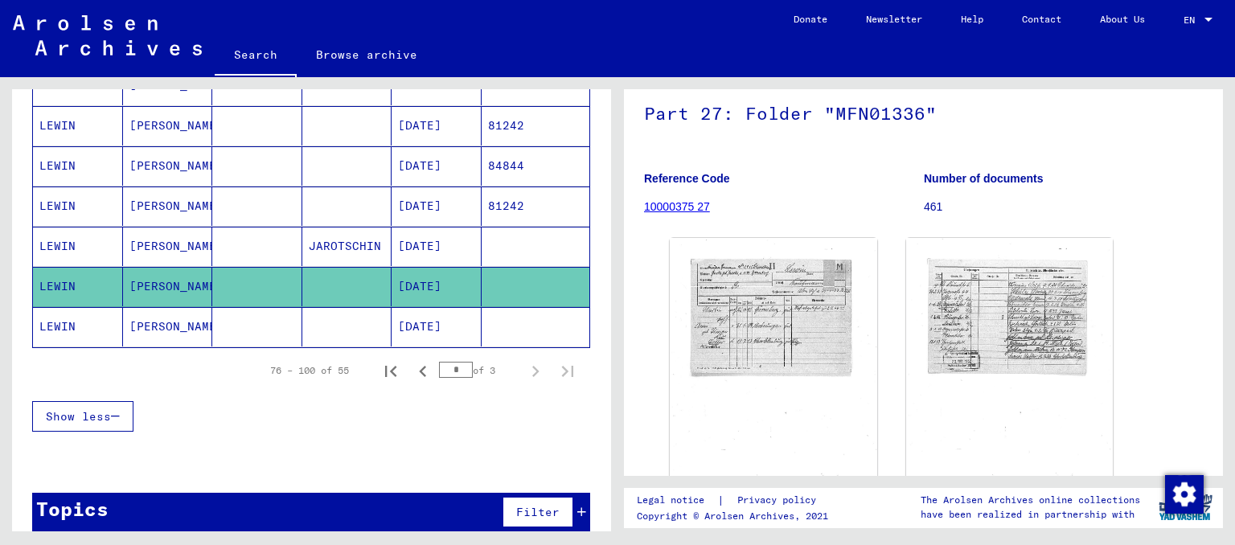
scroll to position [986, 0]
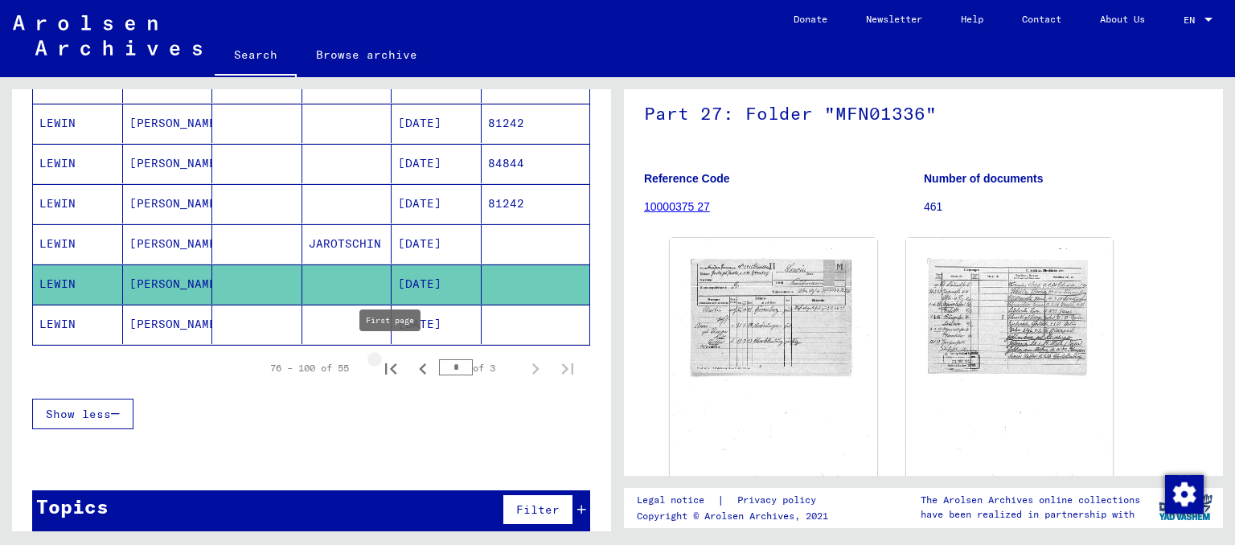
click at [389, 364] on icon "First page" at bounding box center [391, 369] width 23 height 23
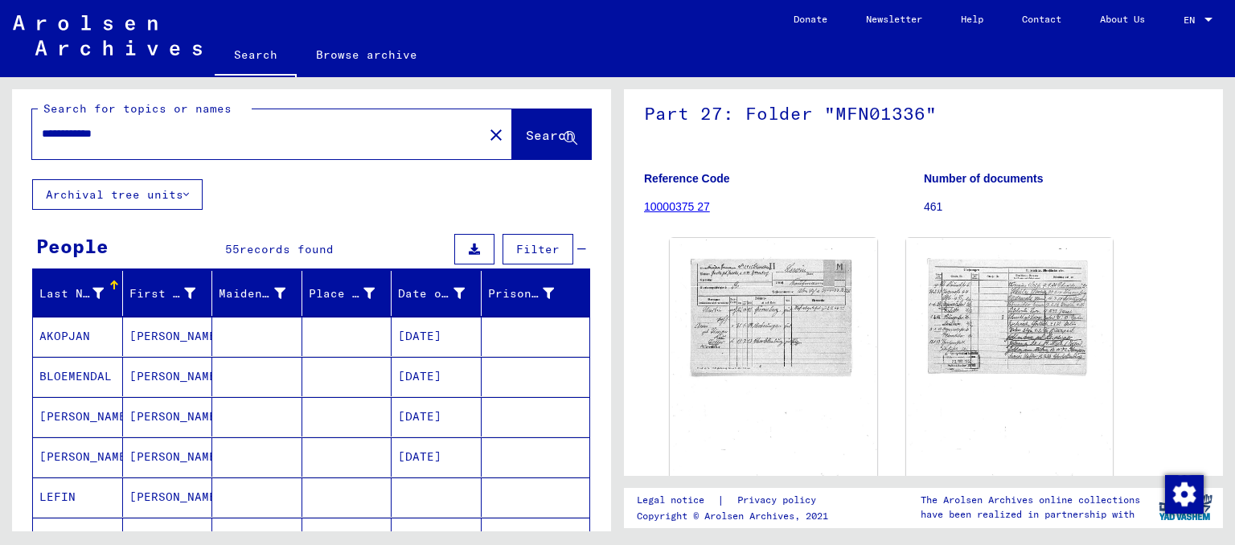
scroll to position [187, 0]
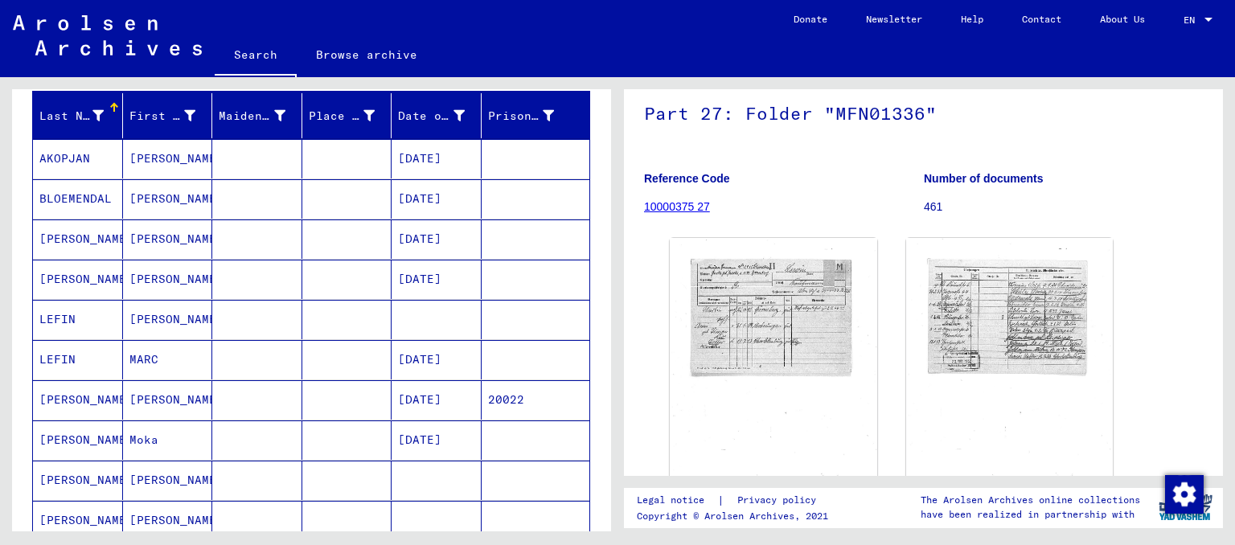
click at [131, 323] on mat-cell "[PERSON_NAME]" at bounding box center [168, 319] width 90 height 39
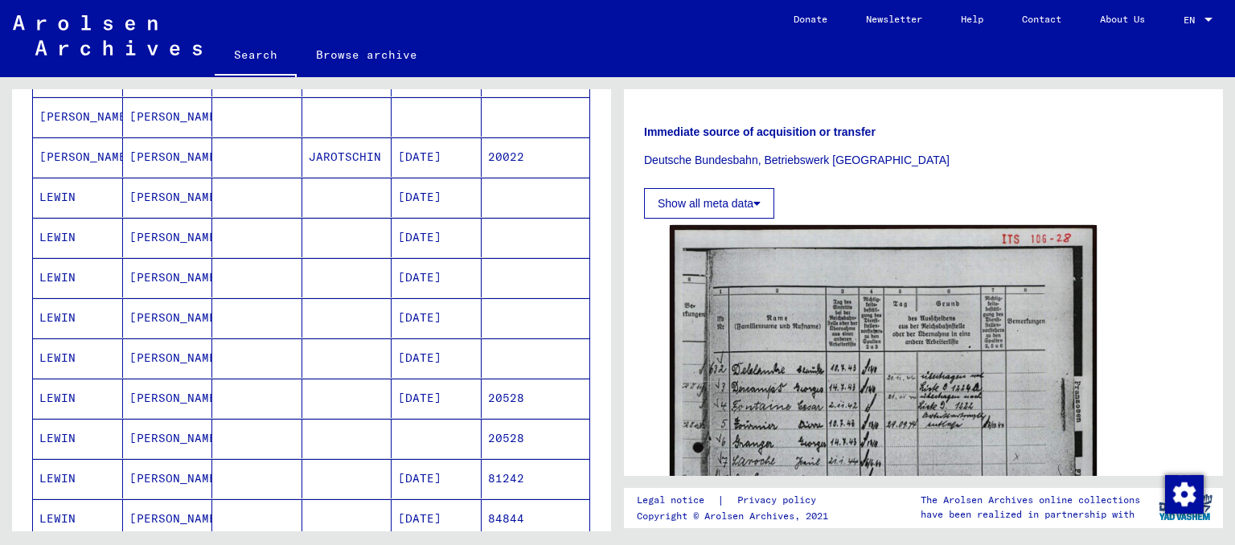
scroll to position [719, 0]
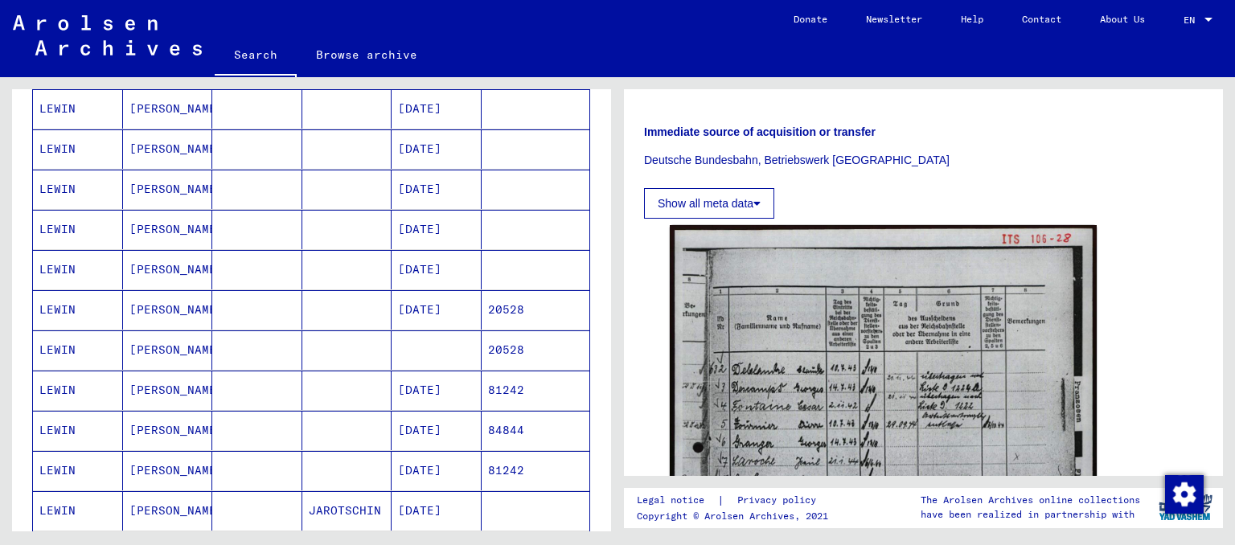
click at [166, 343] on mat-cell "[PERSON_NAME]" at bounding box center [168, 350] width 90 height 39
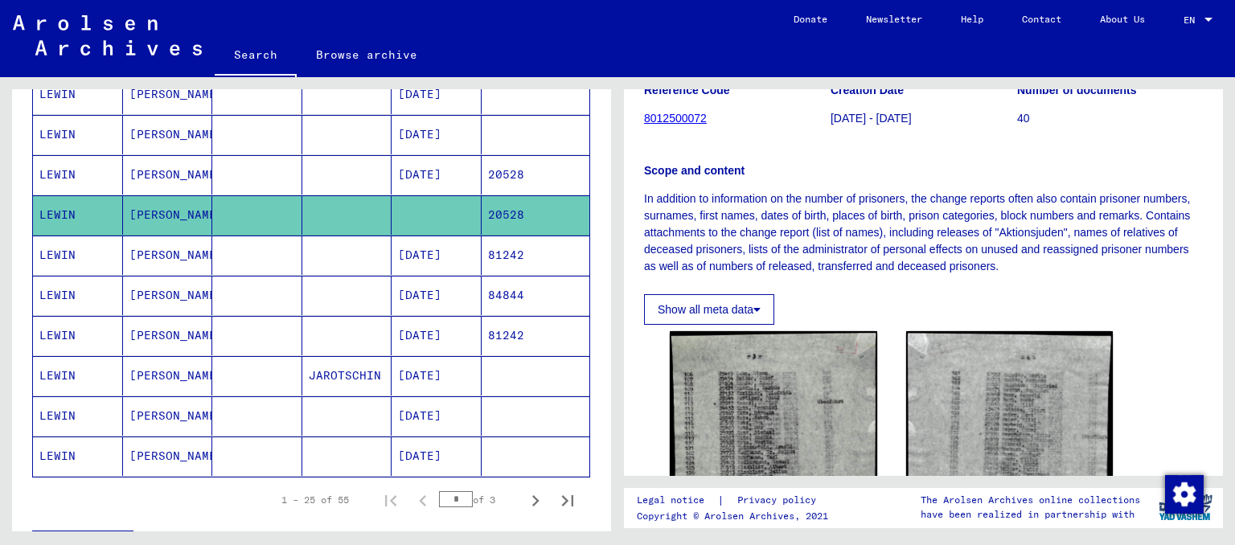
scroll to position [897, 0]
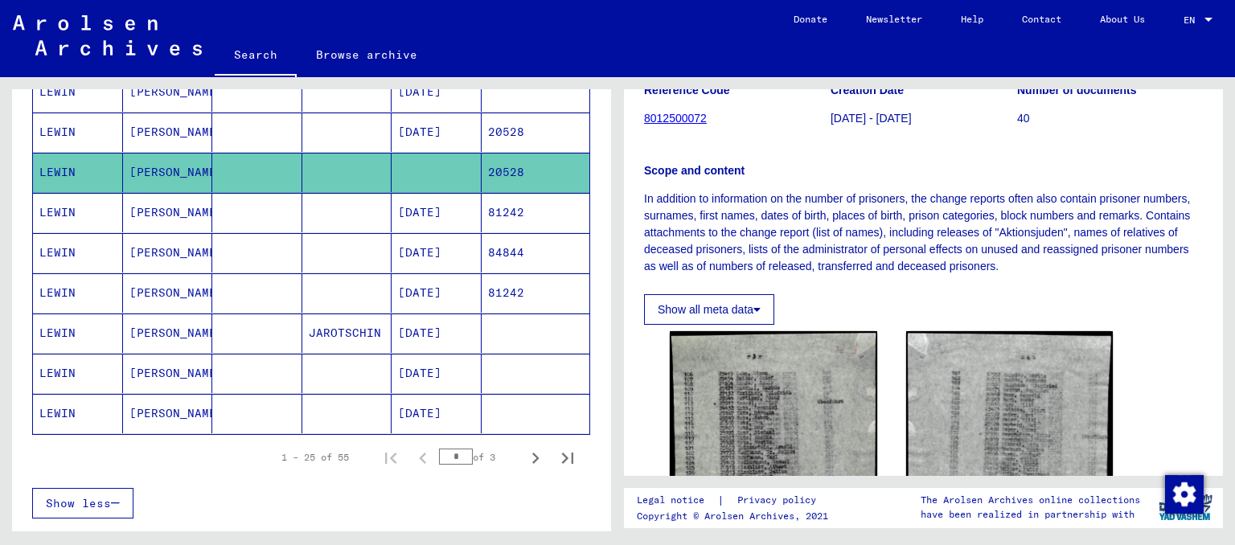
click at [150, 365] on mat-cell "[PERSON_NAME]" at bounding box center [168, 373] width 90 height 39
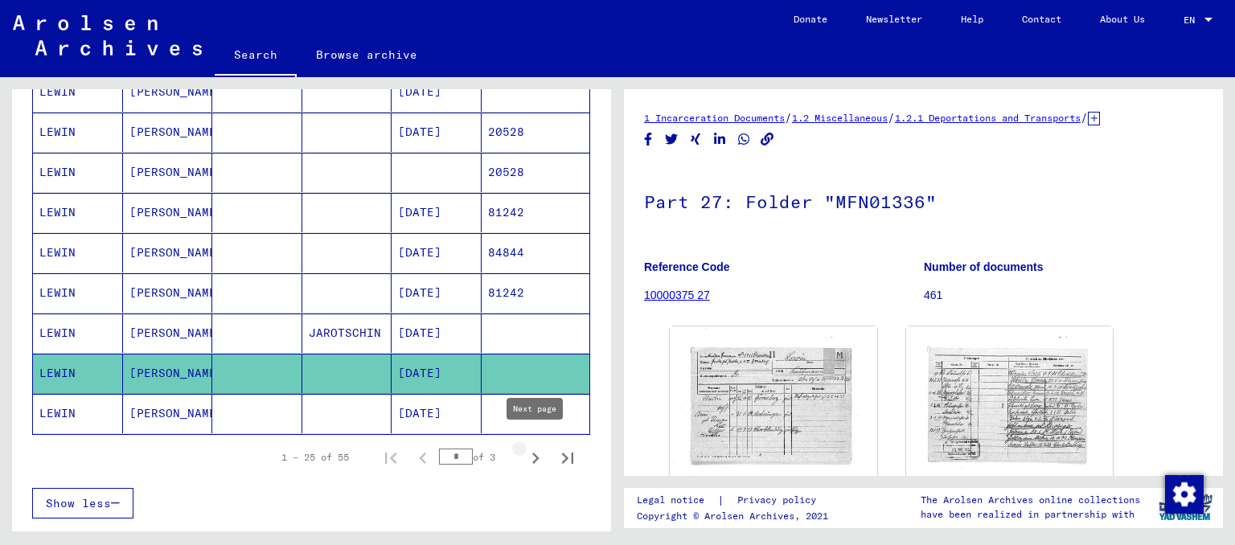
click at [529, 447] on icon "Next page" at bounding box center [535, 458] width 23 height 23
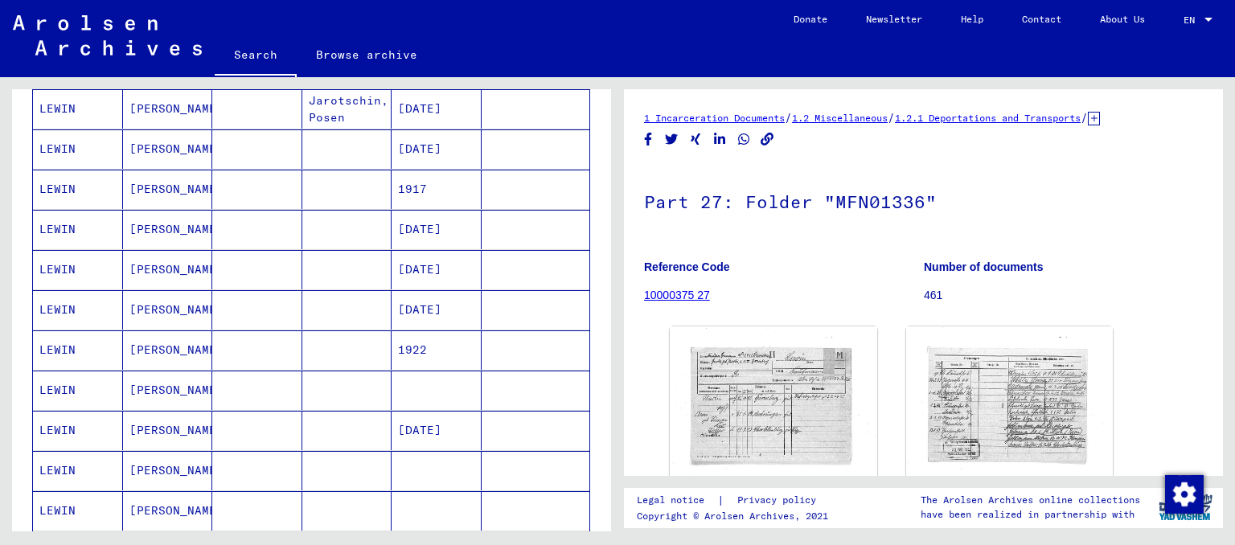
scroll to position [98, 0]
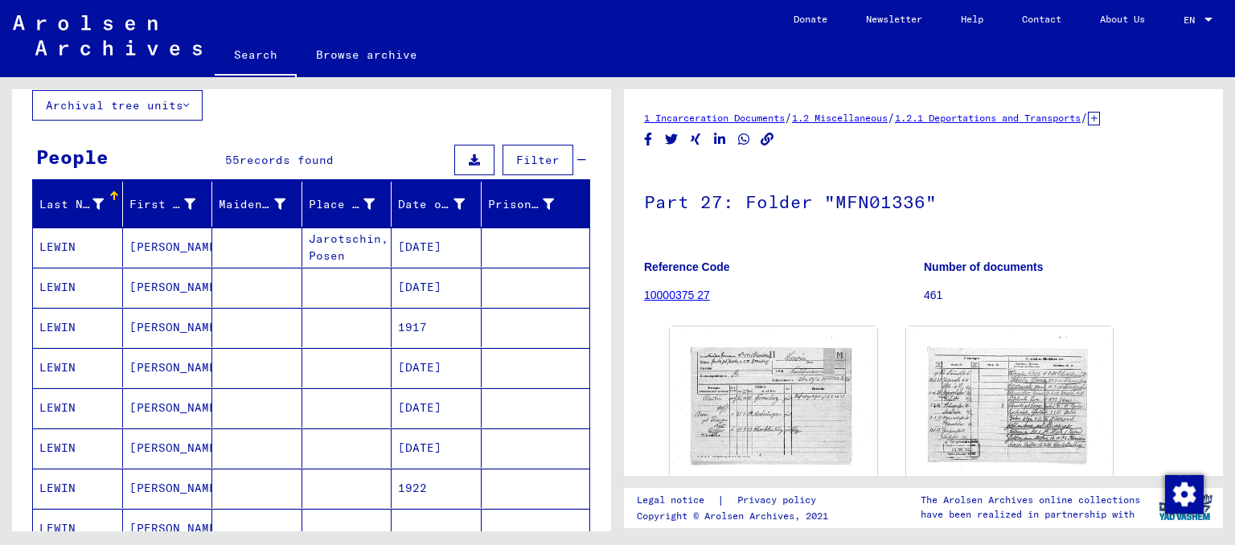
click at [154, 285] on mat-cell "[PERSON_NAME]" at bounding box center [168, 287] width 90 height 39
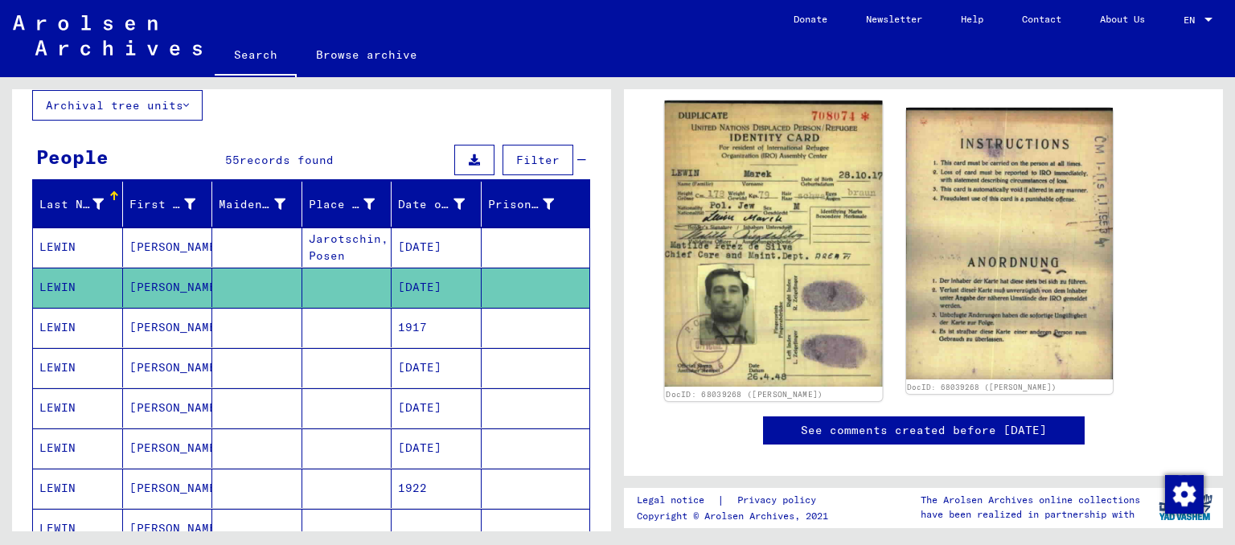
scroll to position [266, 0]
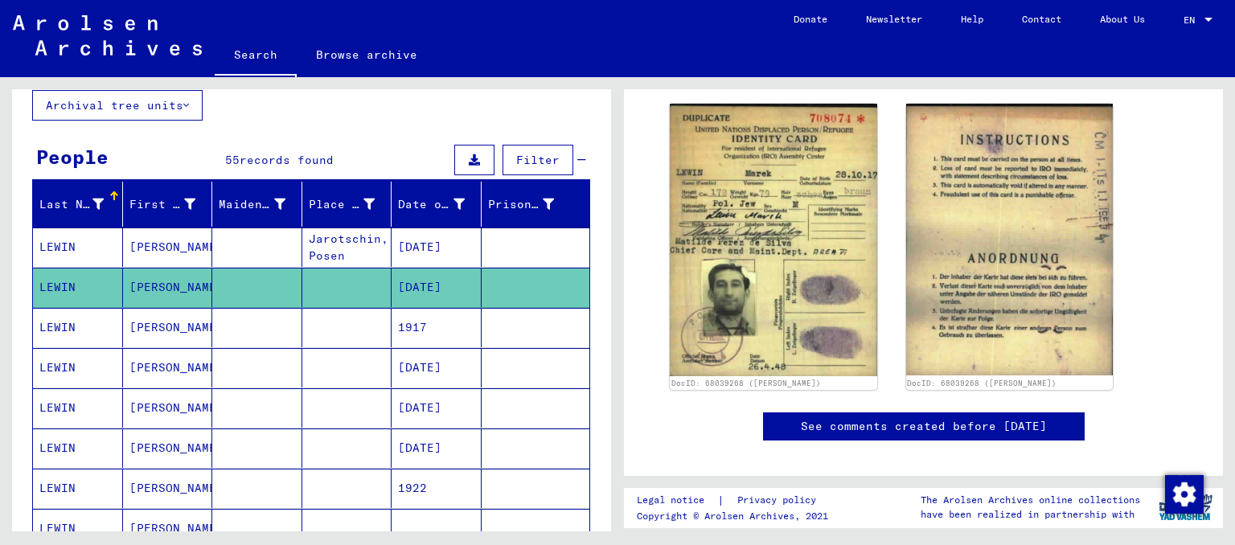
click at [132, 330] on mat-cell "[PERSON_NAME]" at bounding box center [168, 327] width 90 height 39
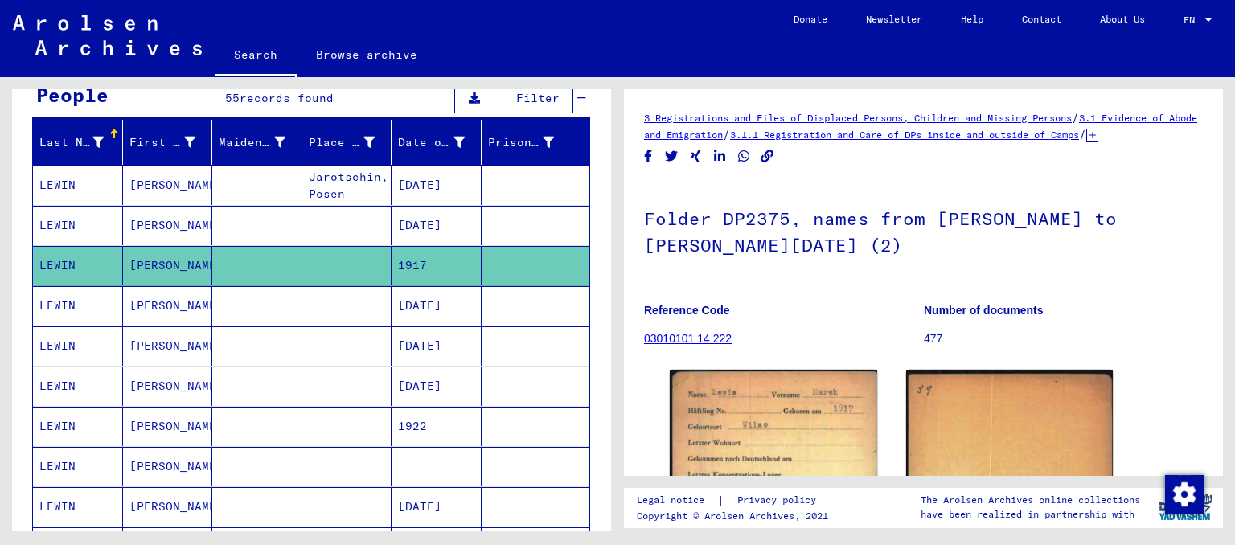
scroll to position [187, 0]
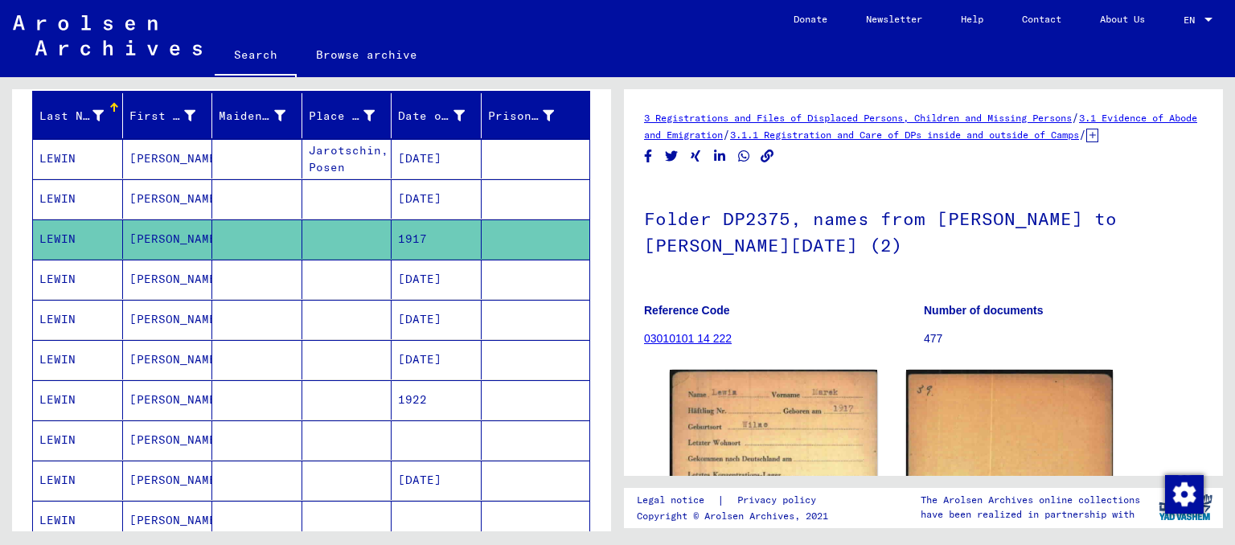
click at [174, 401] on mat-cell "[PERSON_NAME]" at bounding box center [168, 399] width 90 height 39
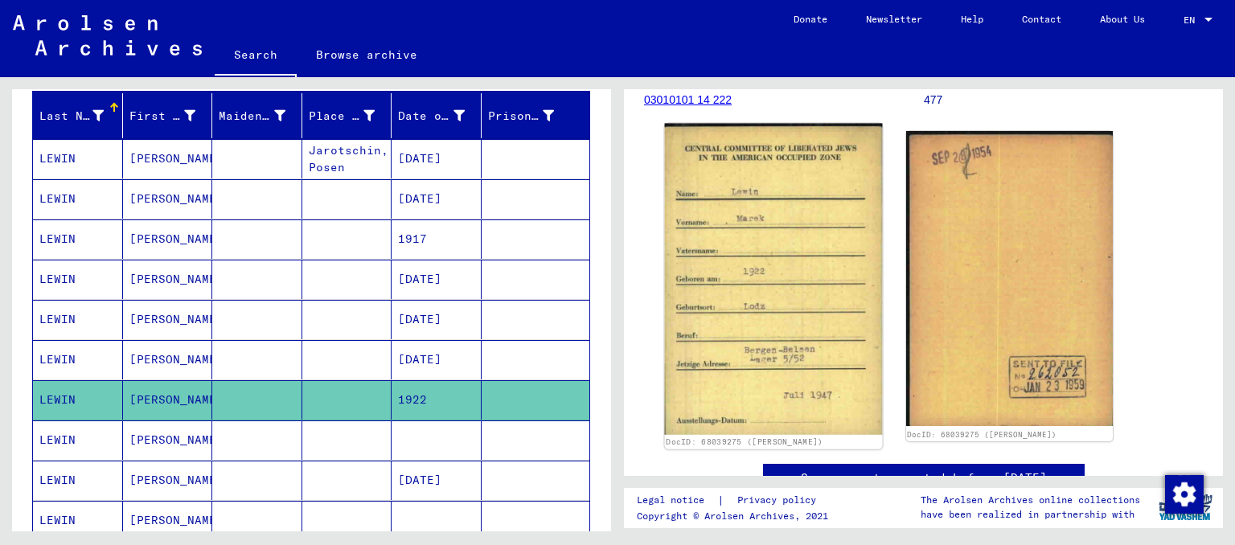
scroll to position [266, 0]
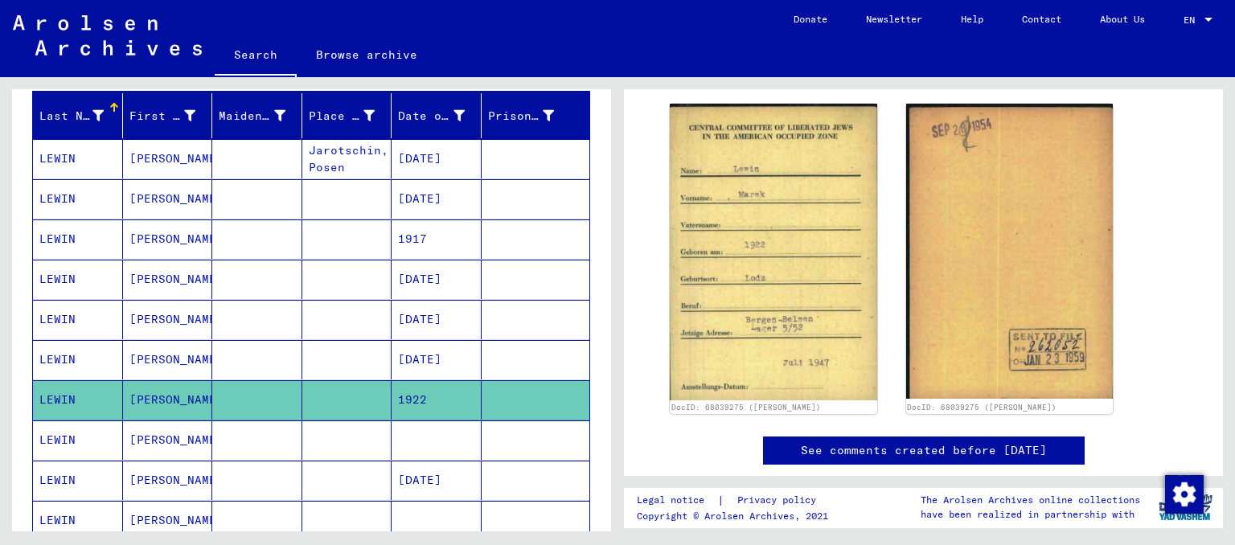
click at [151, 441] on mat-cell "[PERSON_NAME]" at bounding box center [168, 440] width 90 height 39
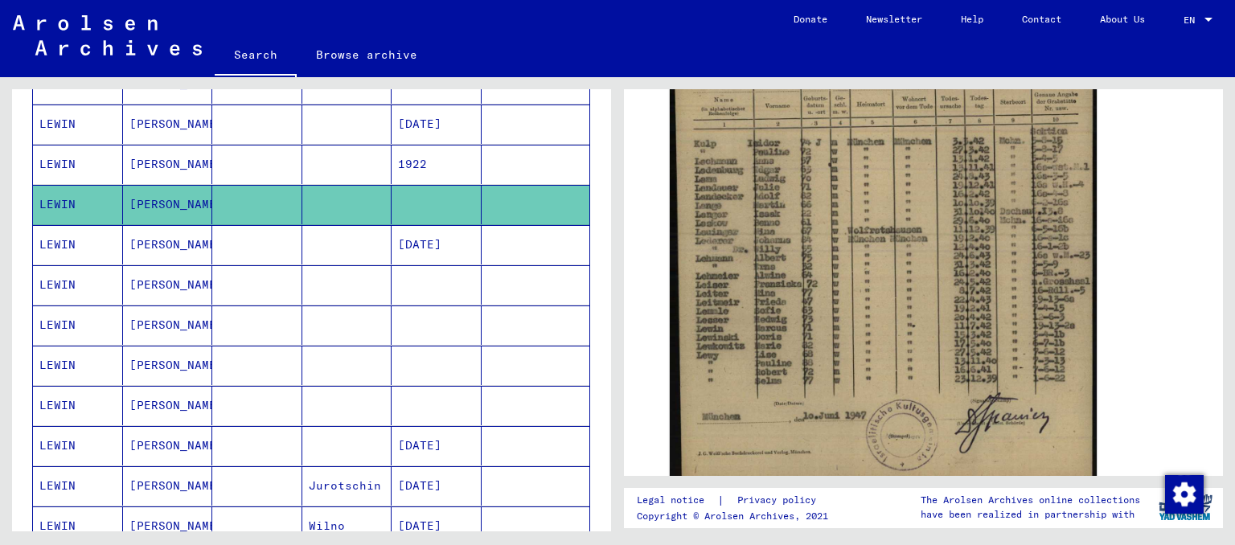
scroll to position [453, 0]
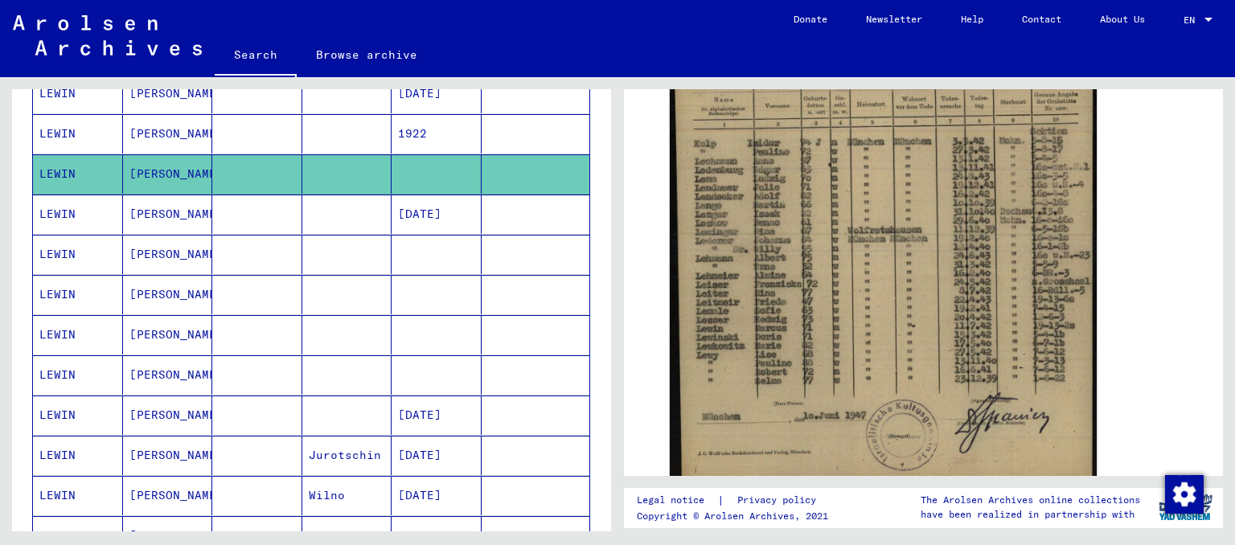
click at [137, 246] on mat-cell "[PERSON_NAME]" at bounding box center [168, 254] width 90 height 39
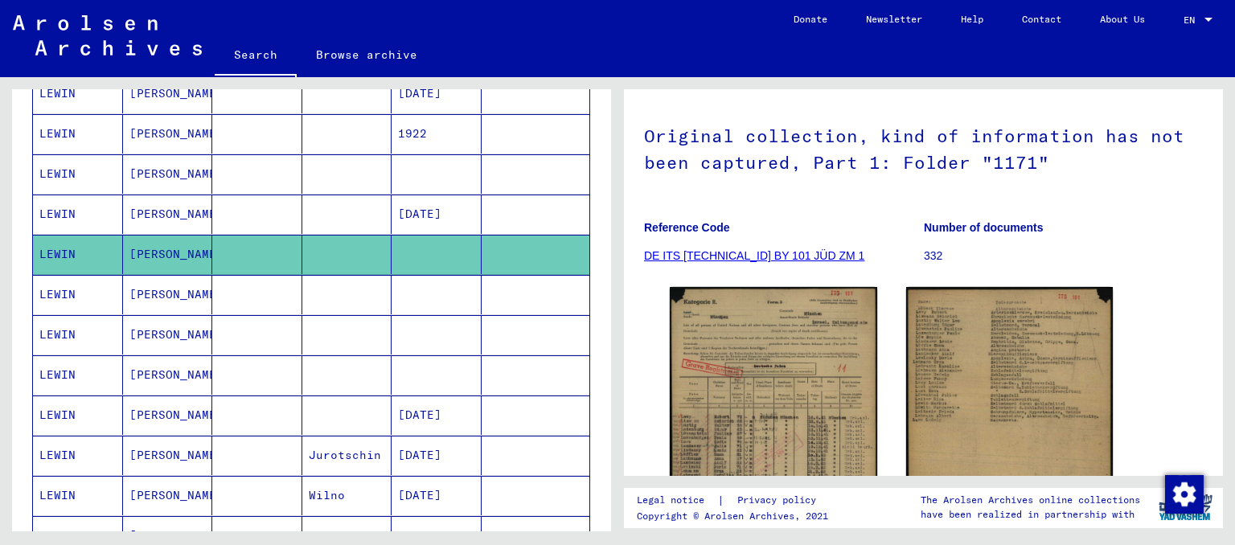
scroll to position [177, 0]
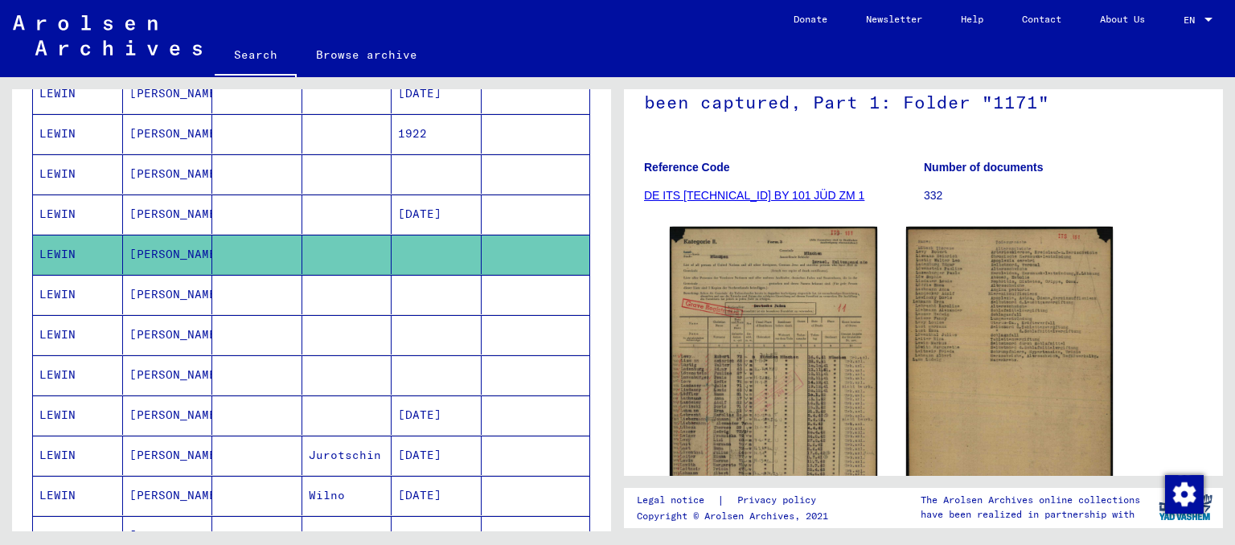
click at [162, 302] on mat-cell "[PERSON_NAME]" at bounding box center [168, 294] width 90 height 39
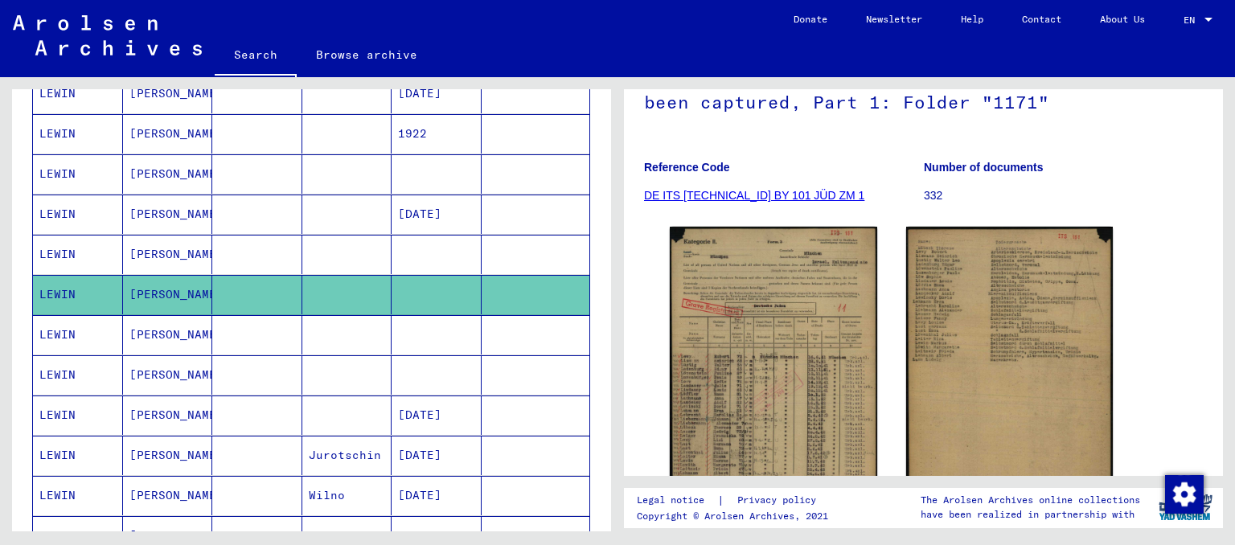
click at [172, 330] on mat-cell "[PERSON_NAME]" at bounding box center [168, 334] width 90 height 39
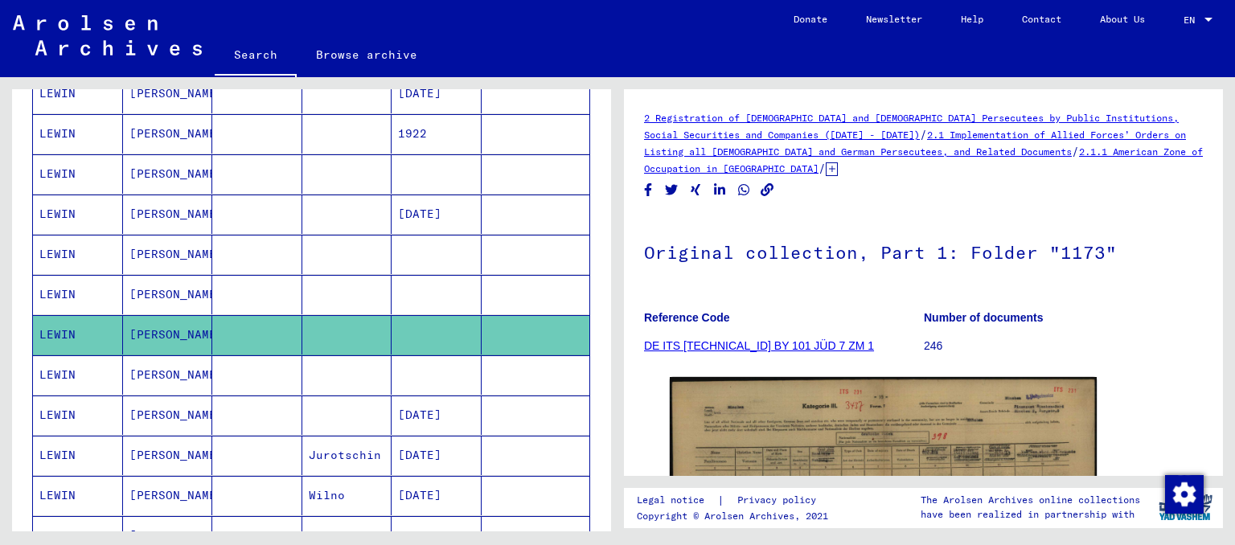
click at [172, 368] on mat-cell "[PERSON_NAME]" at bounding box center [168, 375] width 90 height 39
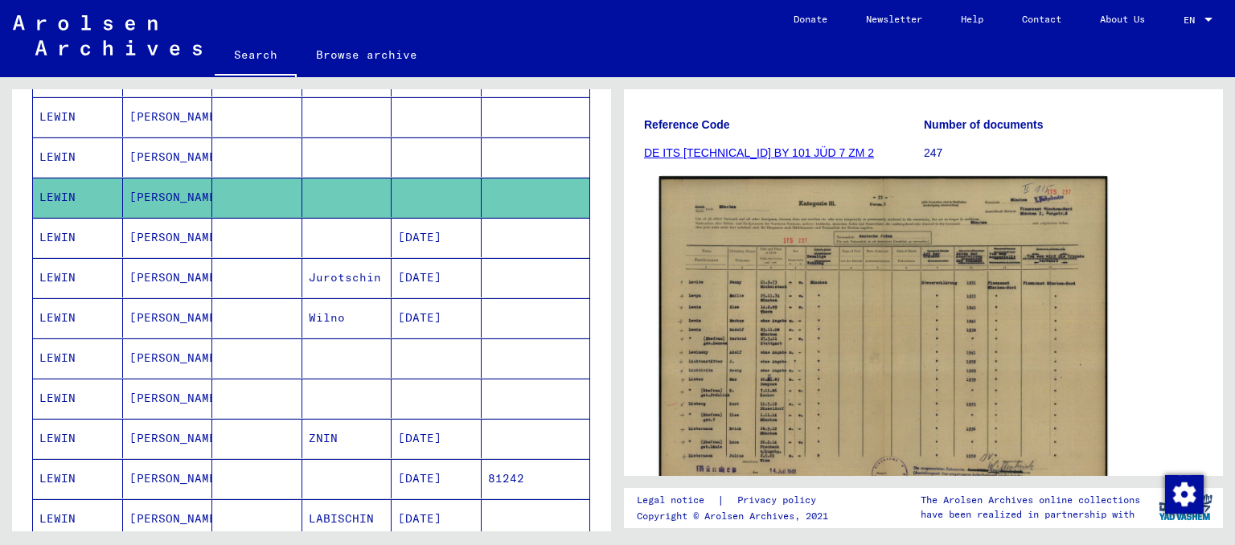
scroll to position [266, 0]
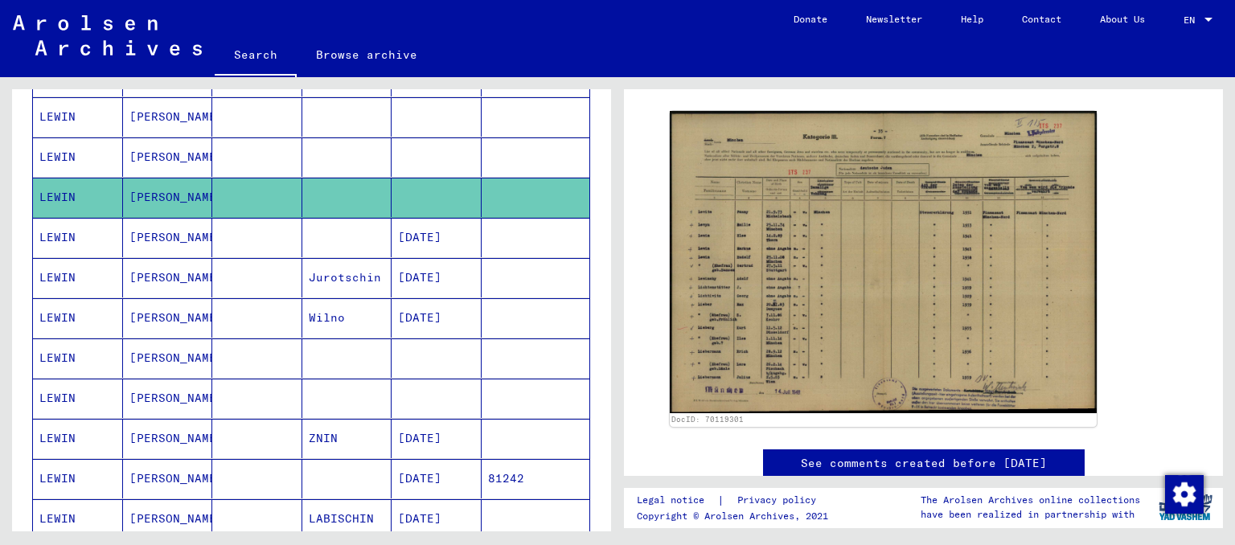
click at [154, 436] on mat-cell "[PERSON_NAME]" at bounding box center [168, 438] width 90 height 39
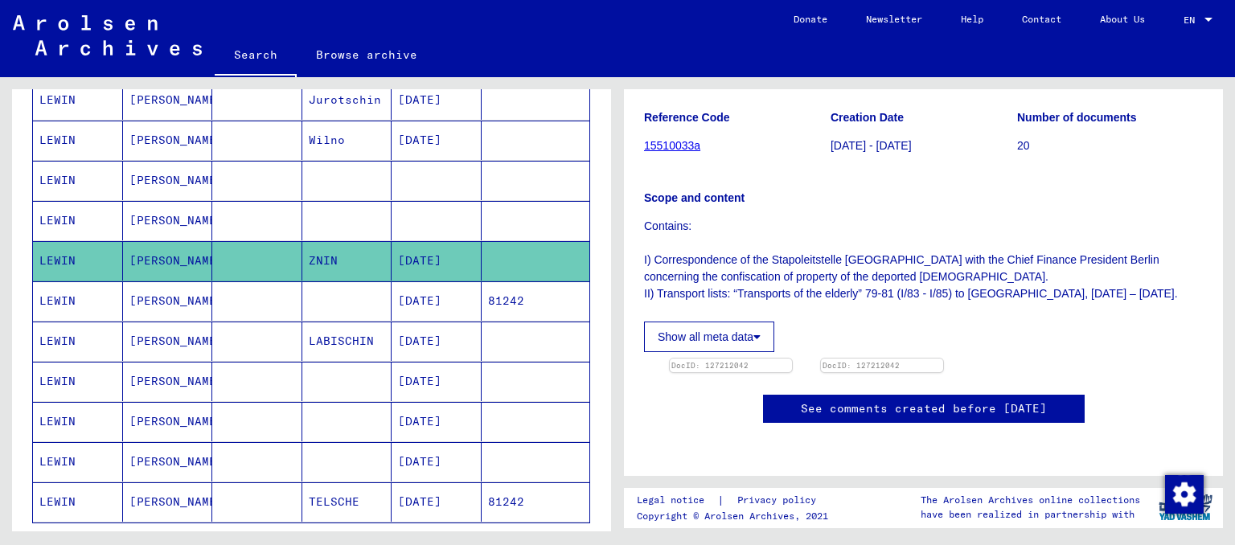
scroll to position [897, 0]
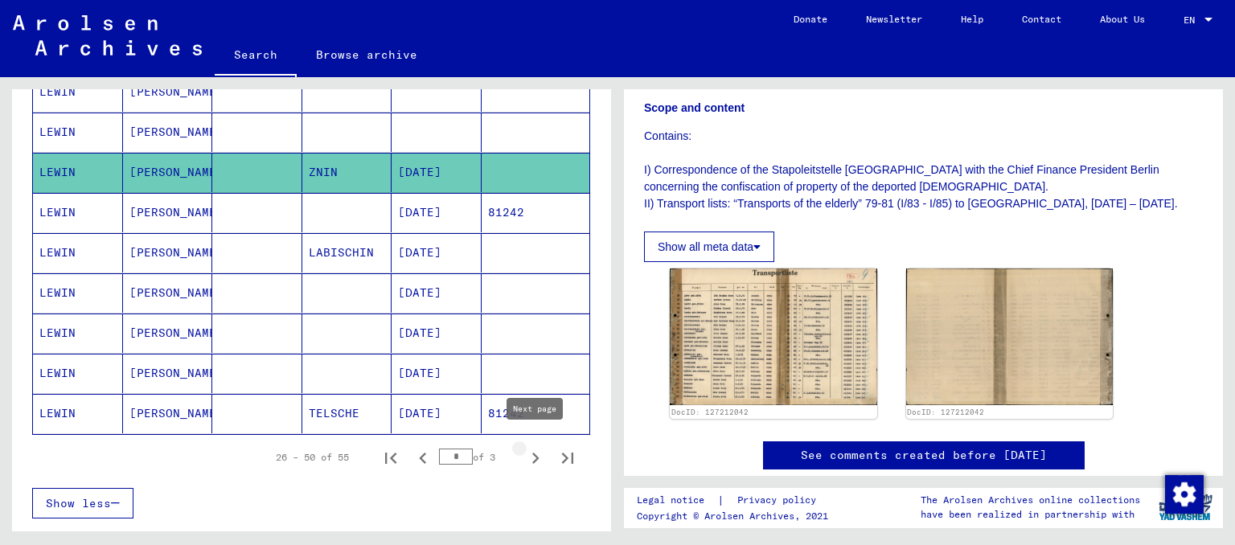
click at [541, 451] on icon "Next page" at bounding box center [535, 458] width 23 height 23
type input "*"
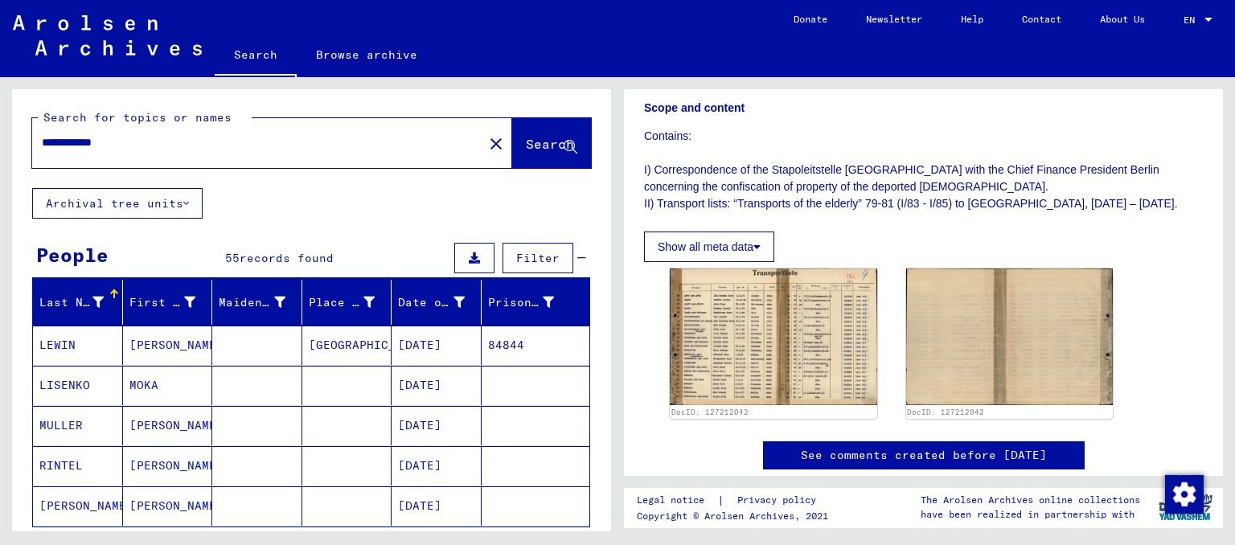
scroll to position [88, 0]
